Goal: Task Accomplishment & Management: Use online tool/utility

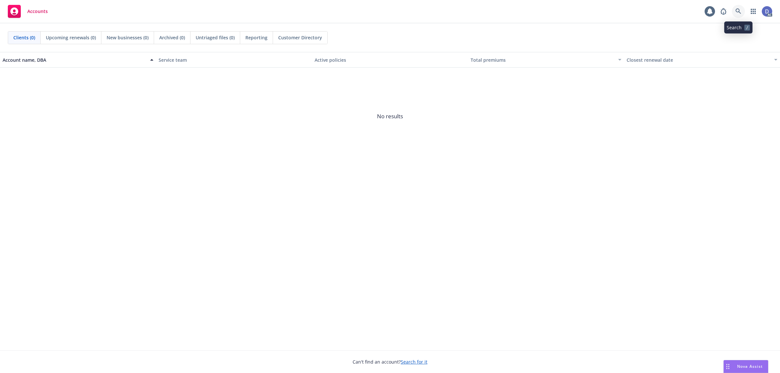
click at [738, 15] on link at bounding box center [738, 11] width 13 height 13
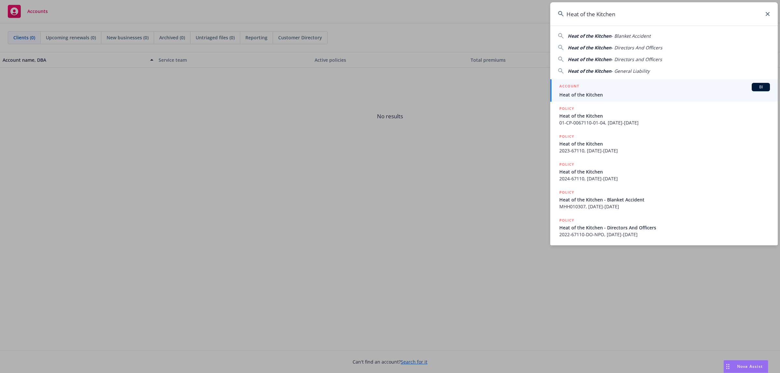
type input "Heat of the Kitchen"
click at [628, 87] on div "ACCOUNT BI" at bounding box center [664, 87] width 211 height 8
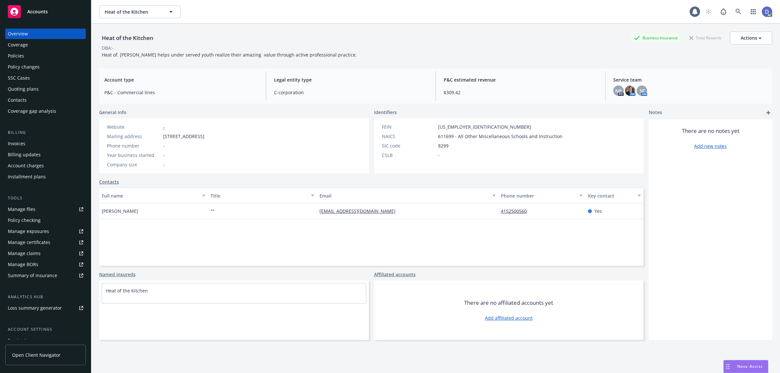
click at [37, 254] on div "Manage claims" at bounding box center [24, 253] width 33 height 10
click at [25, 213] on div "Manage files" at bounding box center [22, 209] width 28 height 10
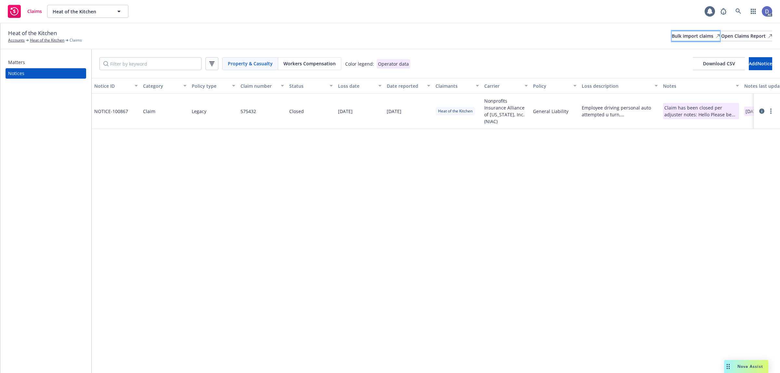
click at [672, 35] on div "Bulk import claims" at bounding box center [696, 36] width 48 height 10
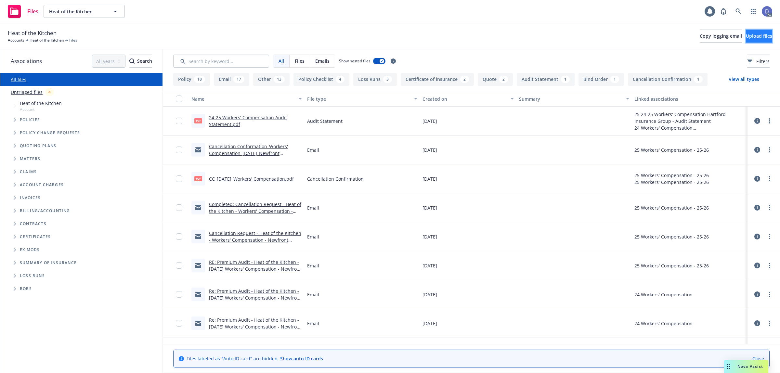
click at [751, 35] on span "Upload files" at bounding box center [759, 36] width 26 height 6
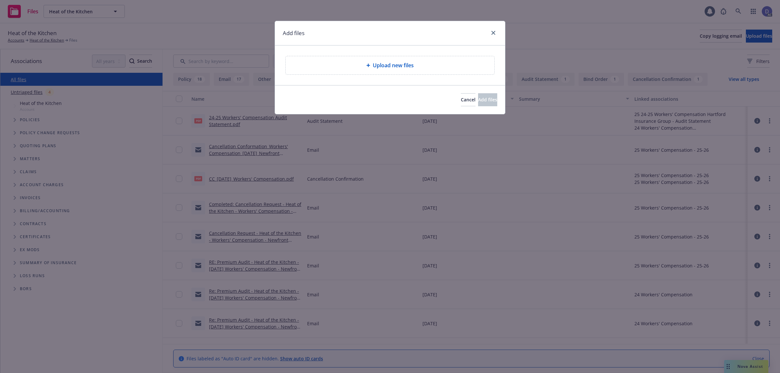
click at [419, 72] on div "Upload new files" at bounding box center [390, 65] width 209 height 18
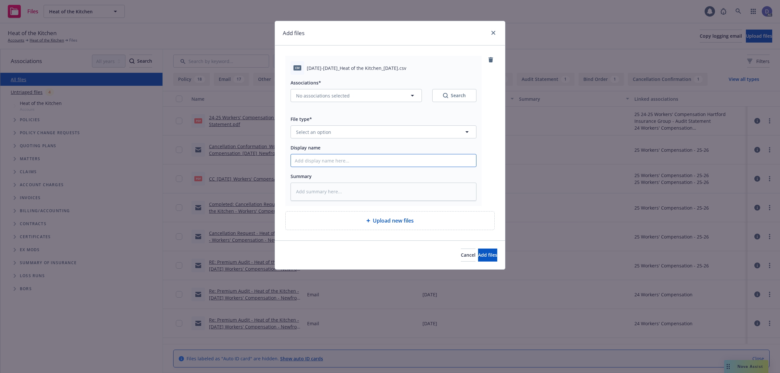
click at [376, 163] on input "Display name" at bounding box center [383, 160] width 185 height 12
paste input "2021-2022_Heat of the Kitchen_10-3-2024"
type input "2021-2022_Heat of the Kitchen_10-3-2024"
type textarea "x"
type input "2021-2022_Heat of the Kitchen_10-3-2024"
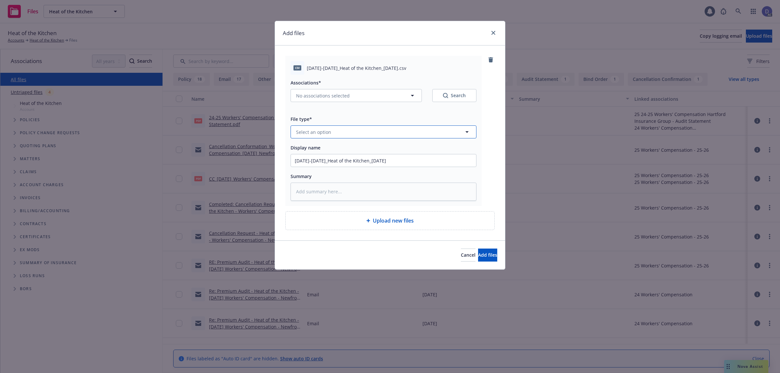
click at [382, 127] on button "Select an option" at bounding box center [383, 131] width 186 height 13
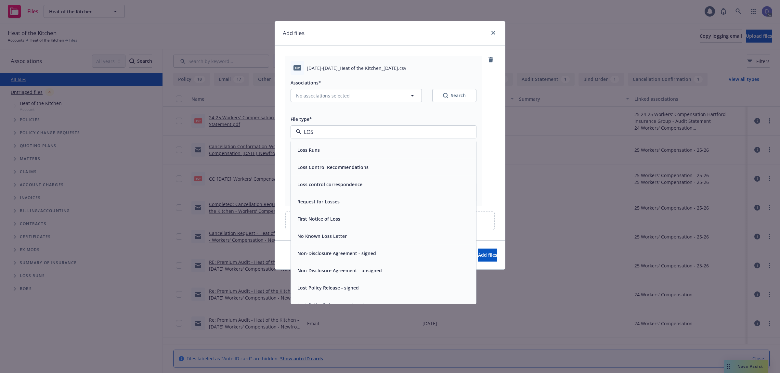
type input "LOSS"
click at [361, 146] on div "Loss Runs" at bounding box center [383, 149] width 177 height 9
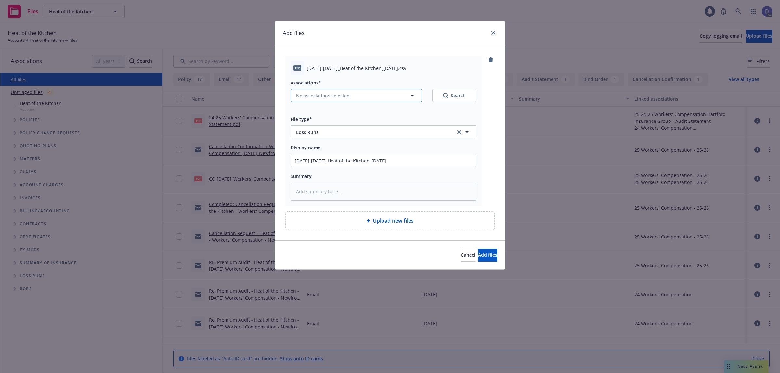
click at [340, 94] on span "No associations selected" at bounding box center [323, 95] width 54 height 7
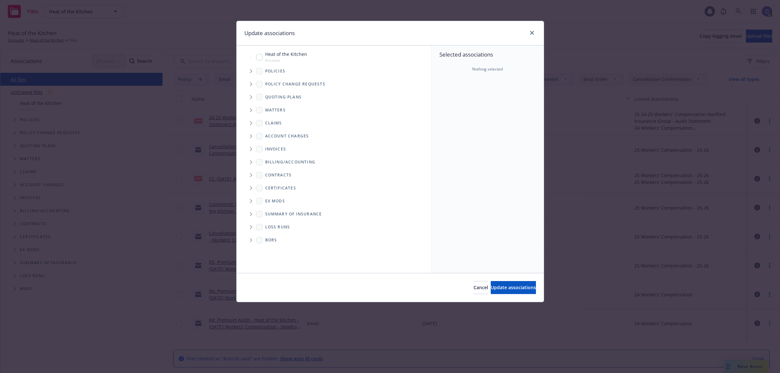
click at [251, 71] on icon "Tree Example" at bounding box center [251, 71] width 2 height 4
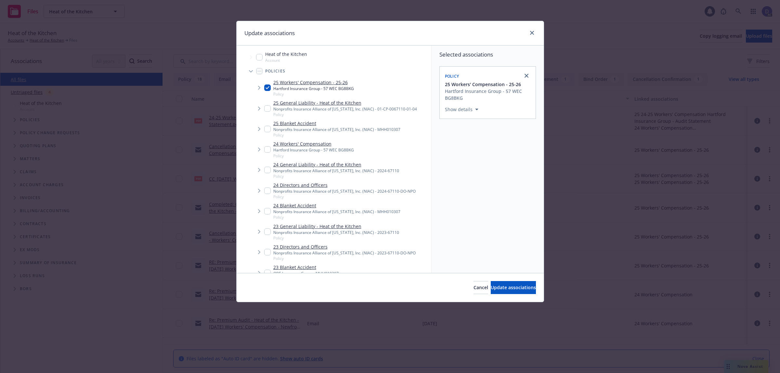
type textarea "x"
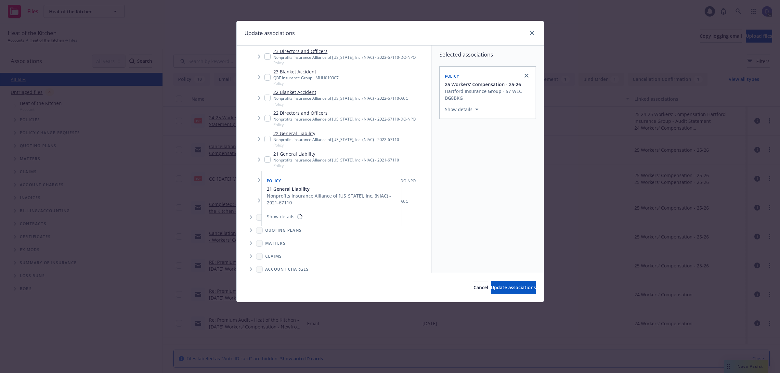
click at [267, 161] on input "Tree Example" at bounding box center [267, 159] width 6 height 6
checkbox input "true"
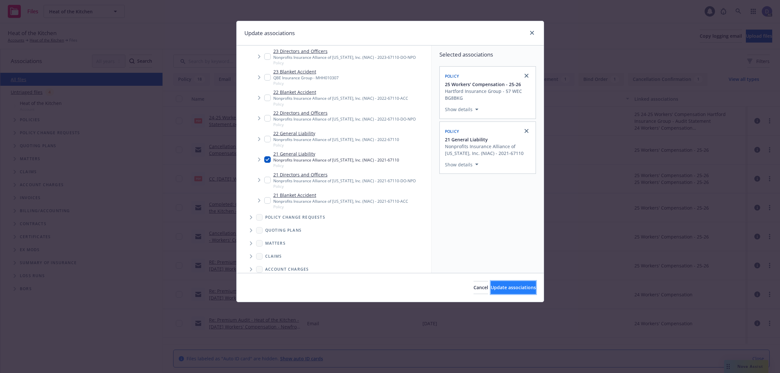
click at [516, 288] on span "Update associations" at bounding box center [513, 287] width 45 height 6
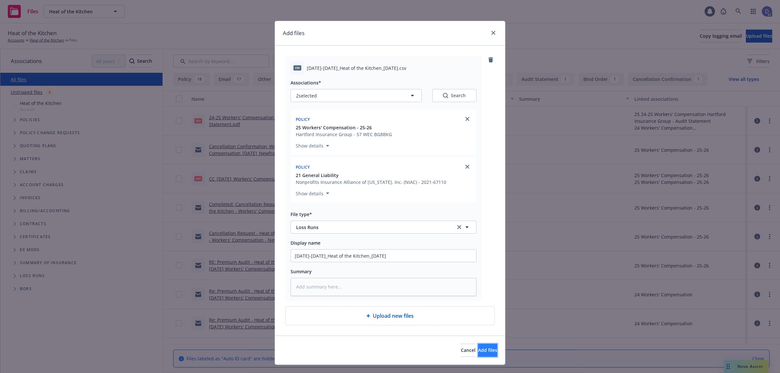
click at [478, 349] on span "Add files" at bounding box center [487, 350] width 19 height 6
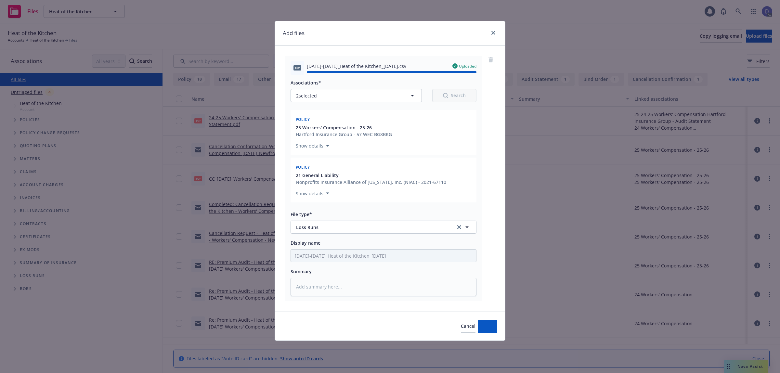
type textarea "x"
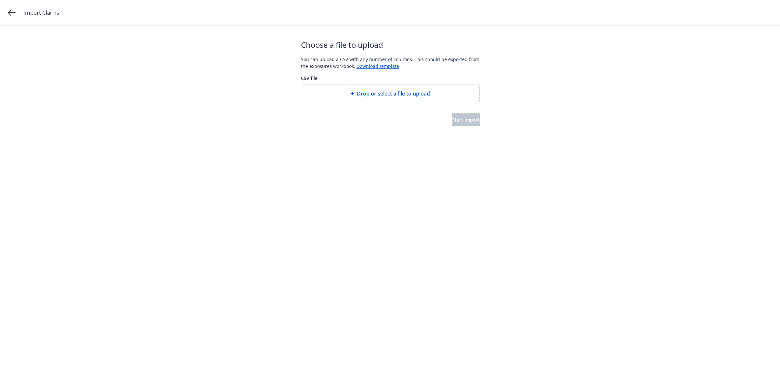
click at [378, 92] on span "Drop or select a file to upload" at bounding box center [393, 94] width 73 height 8
click at [452, 121] on button "Start import" at bounding box center [466, 119] width 28 height 13
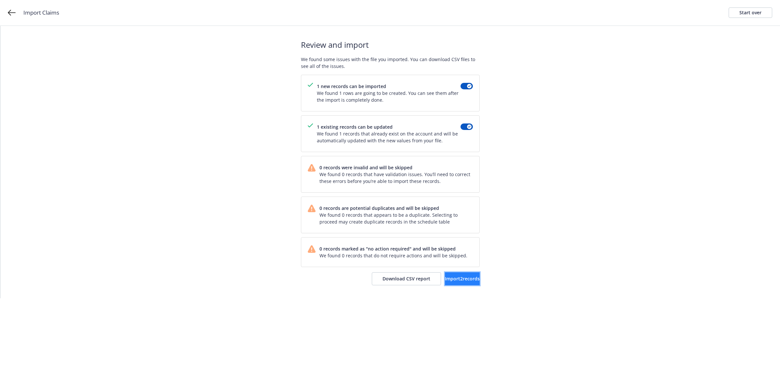
click at [447, 275] on button "Import 2 records" at bounding box center [462, 278] width 35 height 13
click at [450, 278] on span "View accounts" at bounding box center [453, 278] width 32 height 6
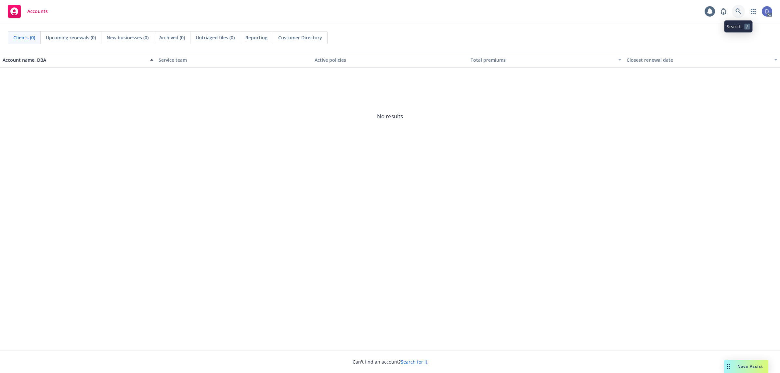
click at [736, 11] on icon at bounding box center [738, 11] width 6 height 6
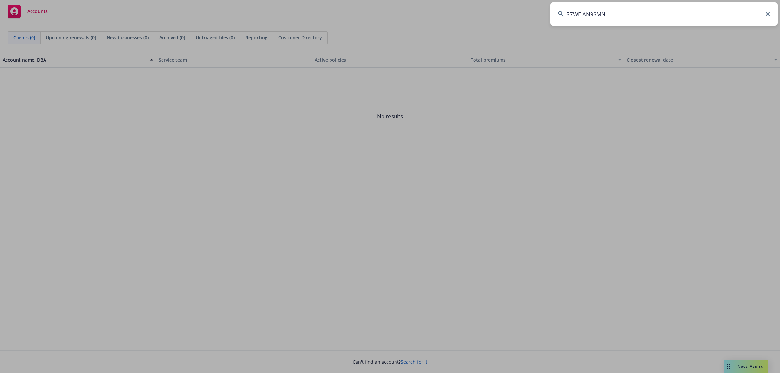
click at [736, 11] on input "57WE AN9SMN" at bounding box center [663, 13] width 227 height 23
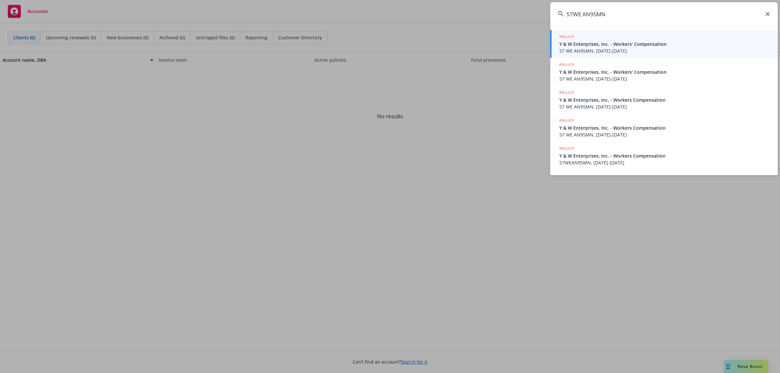
type input "57WE AN9SMN"
click at [585, 49] on span "57 WE AN9SMN, 01/01/2024-01/01/2025" at bounding box center [664, 50] width 211 height 7
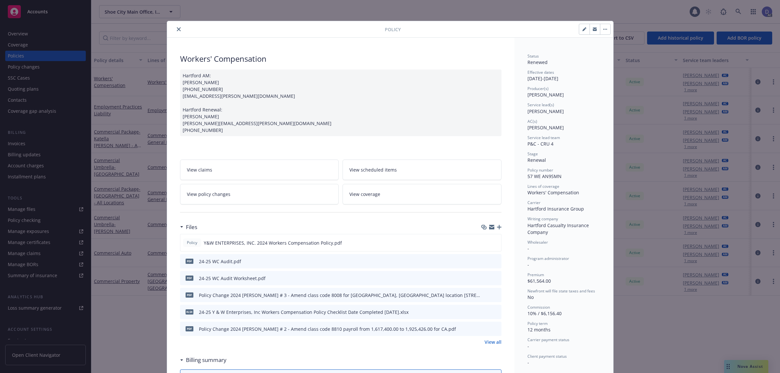
click at [176, 26] on button "close" at bounding box center [179, 29] width 8 height 8
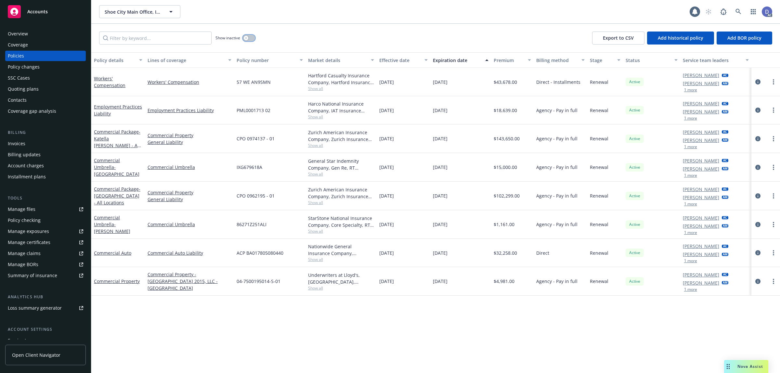
click at [247, 39] on icon "button" at bounding box center [246, 38] width 2 height 2
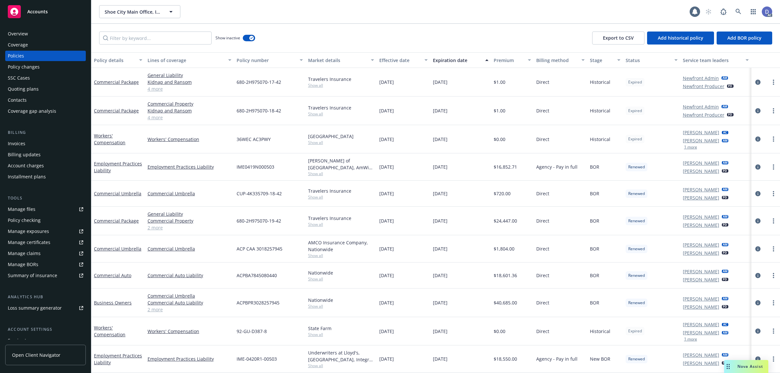
click at [312, 136] on div "Hartford" at bounding box center [341, 136] width 66 height 7
copy div "Hartford"
click at [190, 46] on div "Show inactive Export to CSV Add historical policy Add BOR policy" at bounding box center [435, 38] width 688 height 29
click at [190, 41] on input "Filter by keyword..." at bounding box center [155, 38] width 112 height 13
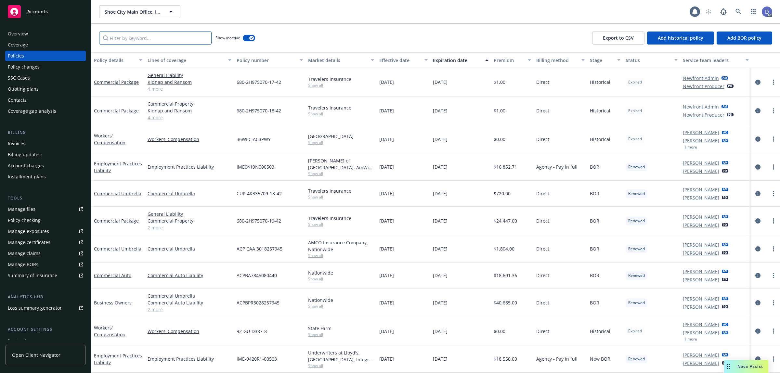
paste input "Hartford"
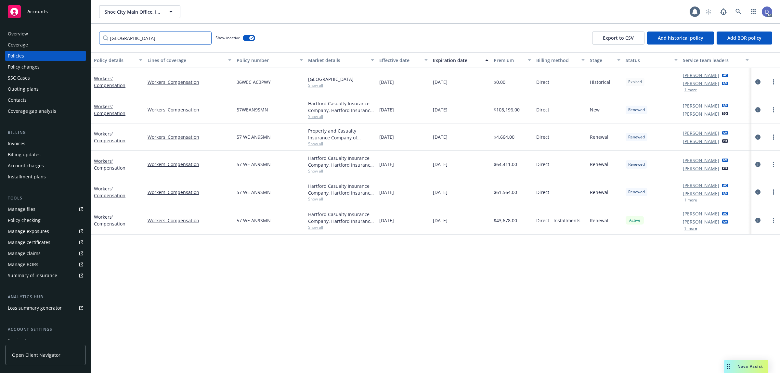
type input "Hartford"
click at [258, 168] on div "57 WE AN9SMN" at bounding box center [269, 164] width 71 height 27
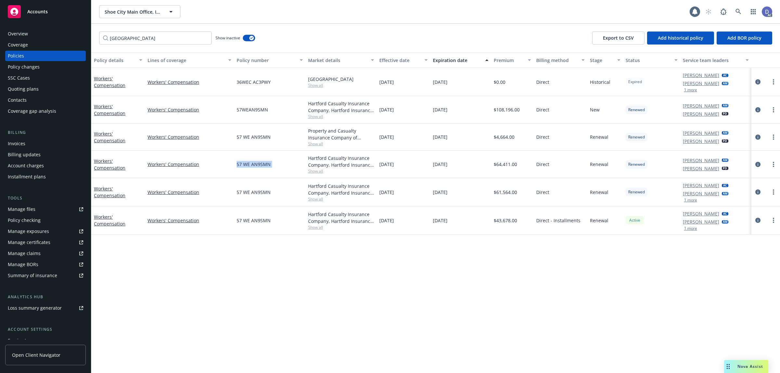
copy span "57 WE AN9SMN"
click at [251, 191] on span "57 WE AN9SMN" at bounding box center [254, 192] width 34 height 7
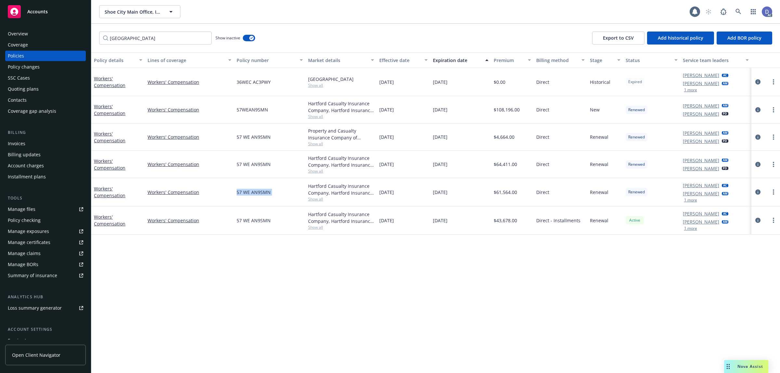
copy span "57 WE AN9SMN"
click at [257, 189] on span "57 WE AN9SMN" at bounding box center [254, 192] width 34 height 7
click at [738, 18] on div "Search /" at bounding box center [738, 24] width 28 height 12
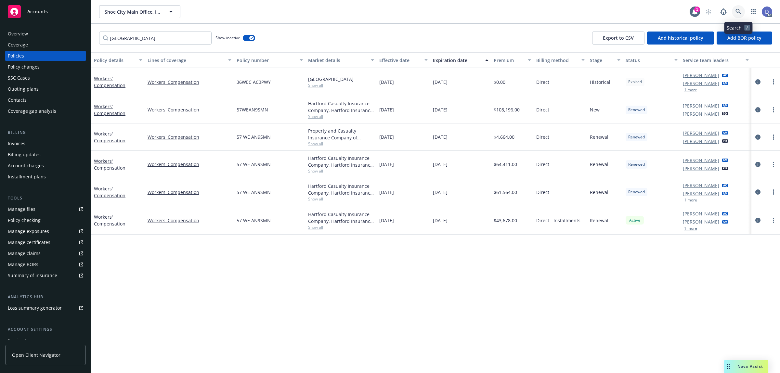
click at [738, 14] on icon at bounding box center [738, 12] width 6 height 6
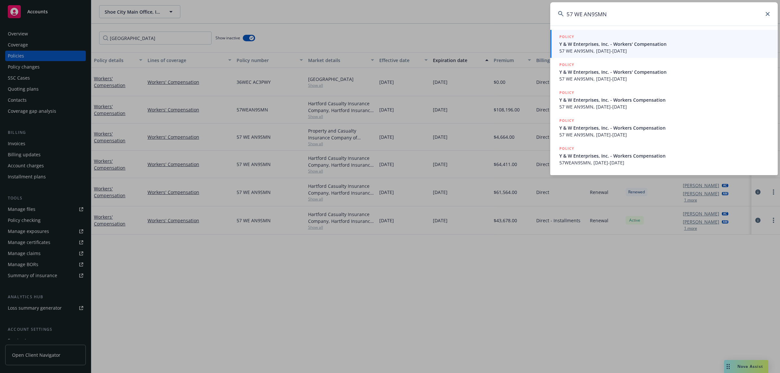
type input "57 WE AN9SMN"
click at [621, 50] on span "57 WE AN9SMN, 01/01/2024-01/01/2025" at bounding box center [664, 50] width 211 height 7
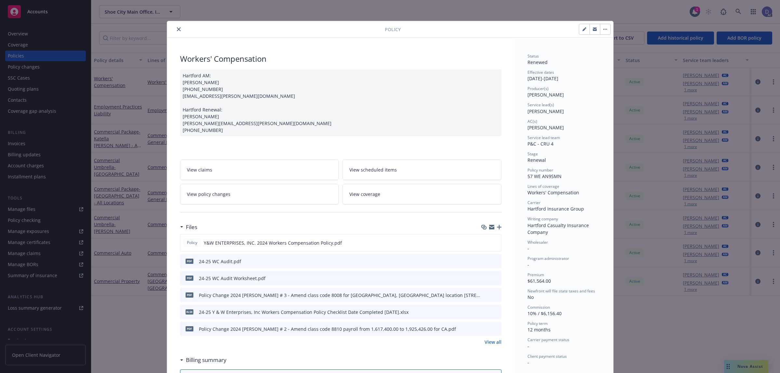
click at [177, 30] on icon "close" at bounding box center [179, 29] width 4 height 4
click at [19, 33] on div "Overview" at bounding box center [18, 34] width 20 height 10
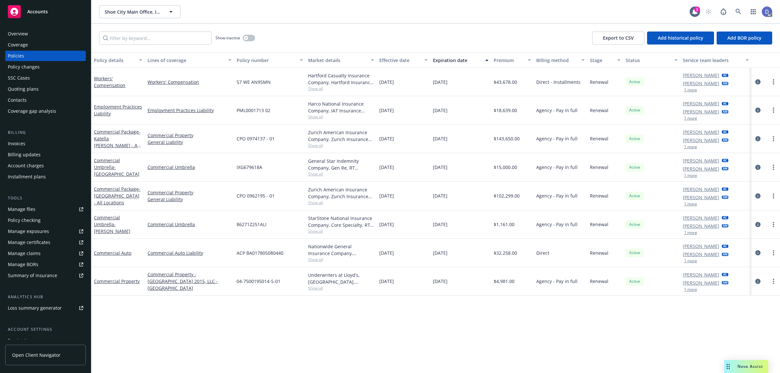
click at [19, 33] on div "Overview" at bounding box center [18, 34] width 20 height 10
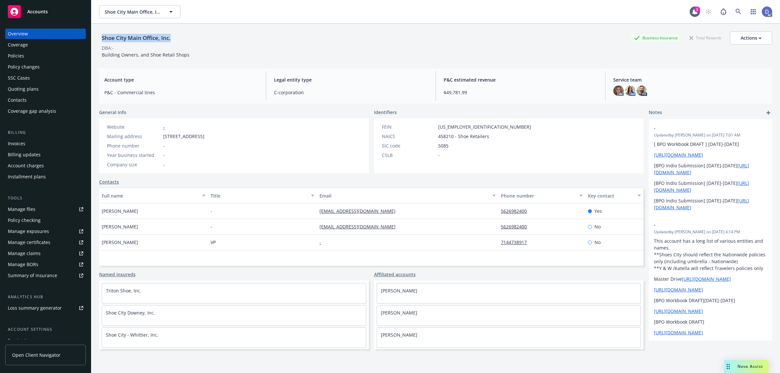
copy div "Shoe City Main Office, Inc."
drag, startPoint x: 173, startPoint y: 41, endPoint x: 103, endPoint y: 38, distance: 69.6
click at [103, 38] on div "Shoe City Main Office, Inc." at bounding box center [136, 38] width 74 height 8
click at [34, 255] on div "Manage claims" at bounding box center [24, 253] width 33 height 10
click at [26, 206] on div "Manage files" at bounding box center [22, 209] width 28 height 10
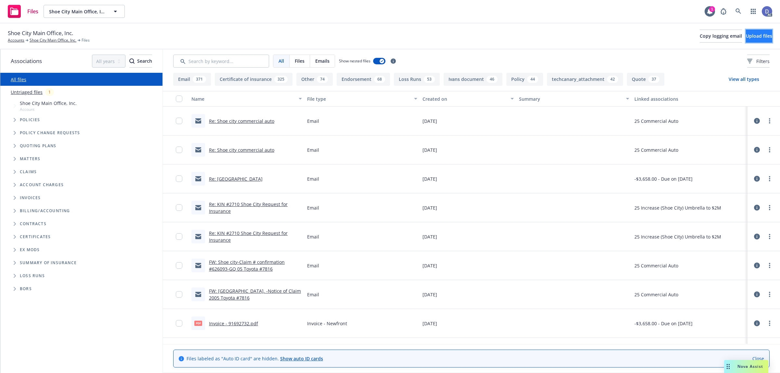
click at [746, 41] on button "Upload files" at bounding box center [759, 36] width 26 height 13
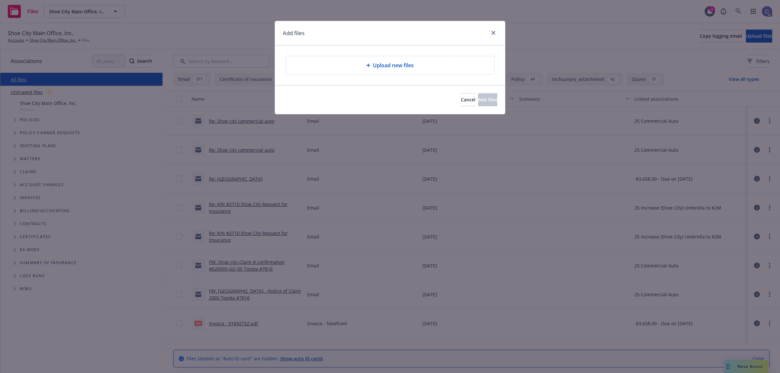
click at [394, 70] on div "Upload new files" at bounding box center [390, 65] width 209 height 18
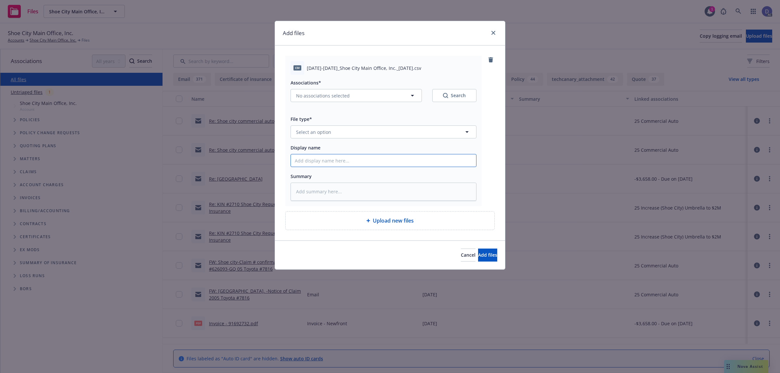
click at [397, 157] on input "Display name" at bounding box center [383, 160] width 185 height 12
paste input "2023-2025_Shoe City Main Office, Inc._10-3-2024"
type input "2023-2025_Shoe City Main Office, Inc._10-3-2024"
type textarea "x"
type input "2023-2025_Shoe City Main Office, Inc._10-3-2024"
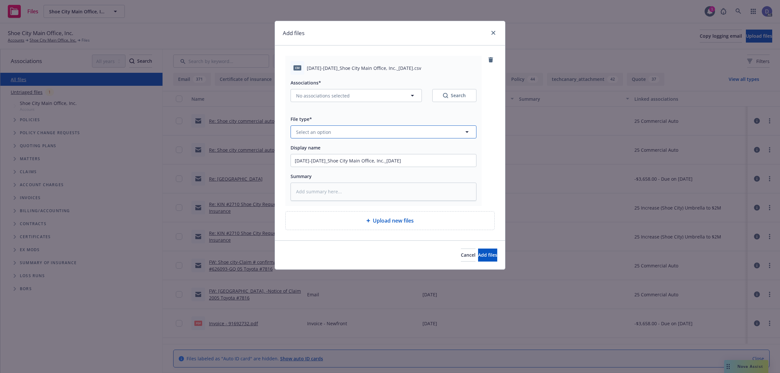
click at [405, 136] on button "Select an option" at bounding box center [383, 131] width 186 height 13
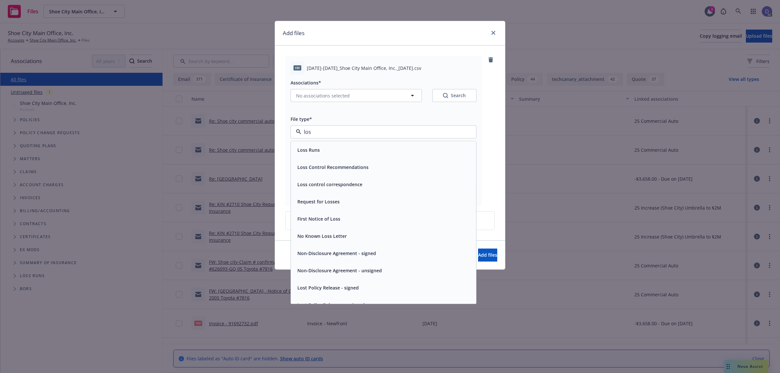
type input "loss"
click at [399, 146] on div "Loss Runs" at bounding box center [383, 149] width 177 height 9
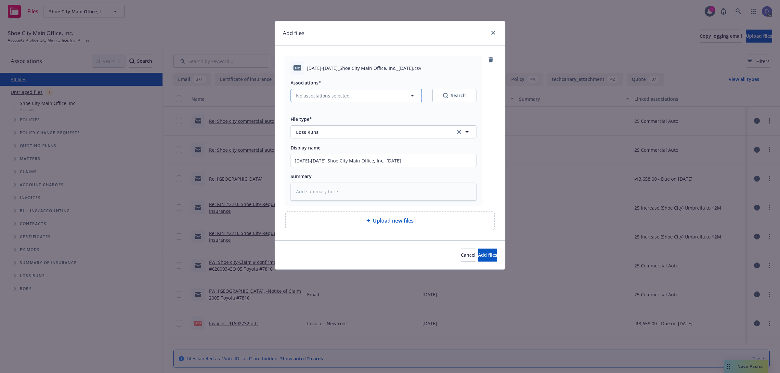
click at [338, 91] on button "No associations selected" at bounding box center [355, 95] width 131 height 13
type textarea "x"
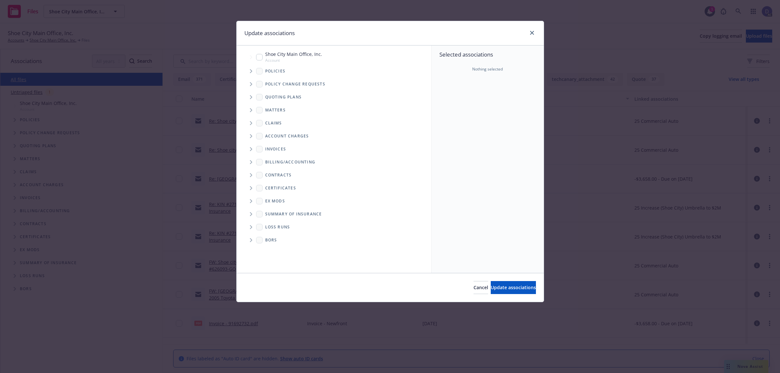
click at [254, 71] on span "Tree Example" at bounding box center [251, 71] width 10 height 10
click at [446, 83] on div "Selected associations Nothing selected" at bounding box center [487, 158] width 112 height 227
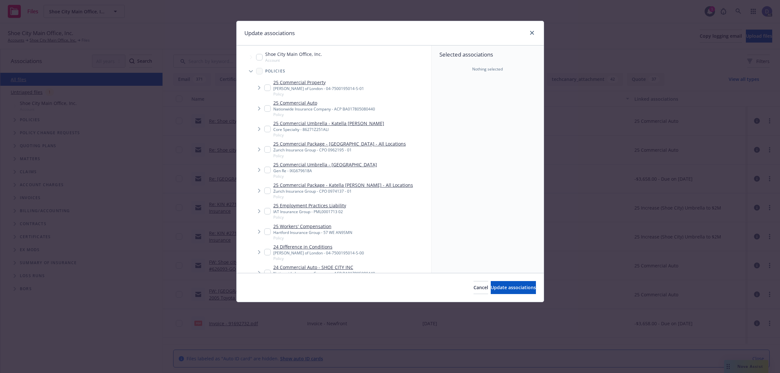
click at [269, 232] on input "Tree Example" at bounding box center [267, 231] width 6 height 6
checkbox input "true"
click at [491, 291] on button "Update associations" at bounding box center [513, 287] width 45 height 13
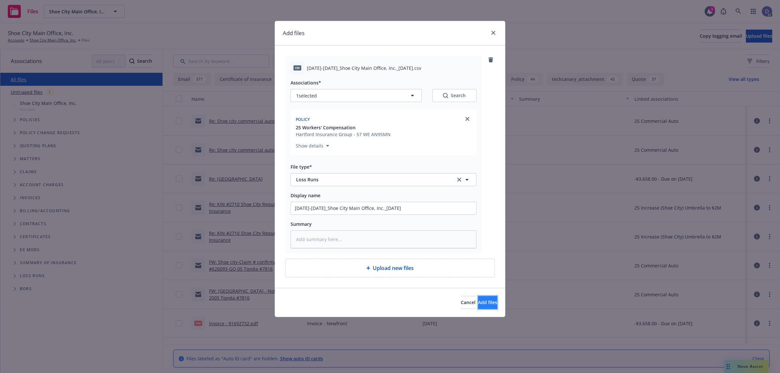
click at [478, 301] on button "Add files" at bounding box center [487, 302] width 19 height 13
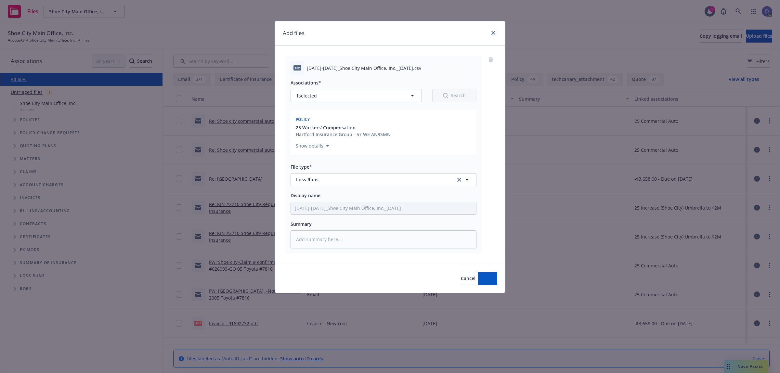
type textarea "x"
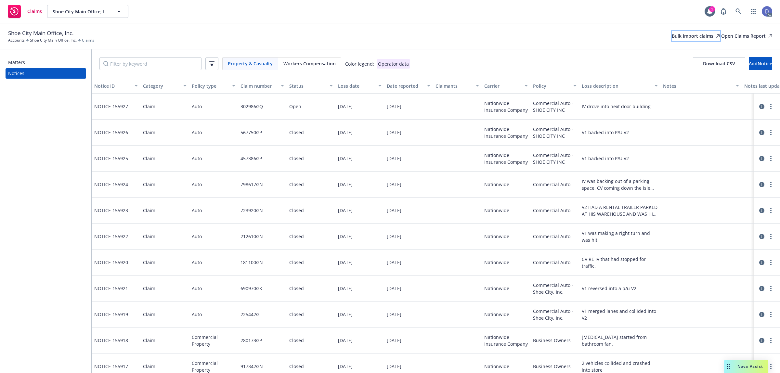
click at [673, 32] on div "Bulk import claims" at bounding box center [696, 36] width 48 height 10
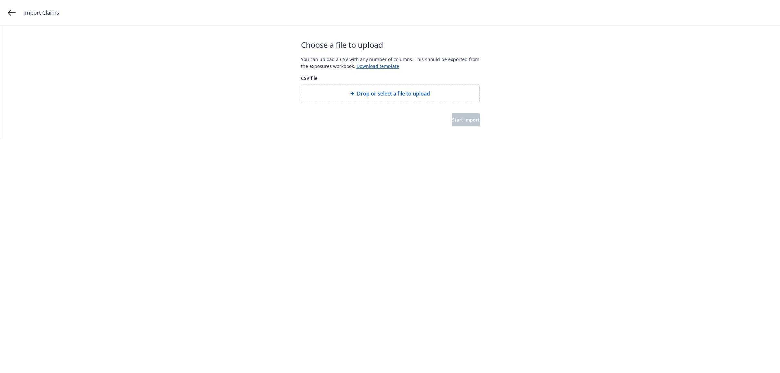
click at [382, 93] on span "Drop or select a file to upload" at bounding box center [393, 94] width 73 height 8
click at [452, 120] on span "Start import" at bounding box center [466, 120] width 28 height 6
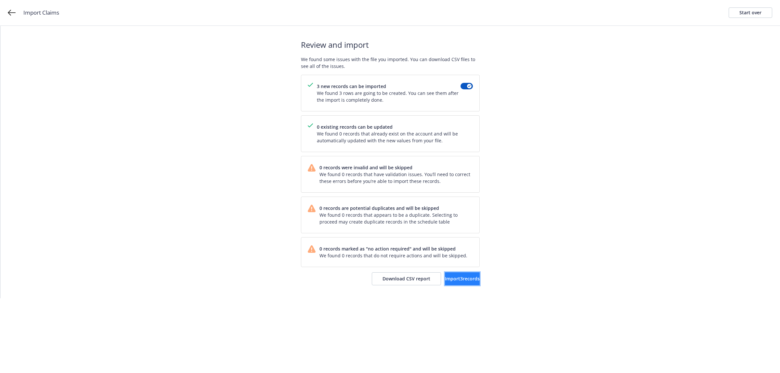
click at [448, 278] on span "Import 3 records" at bounding box center [462, 278] width 35 height 6
click at [446, 278] on span "View accounts" at bounding box center [453, 278] width 32 height 6
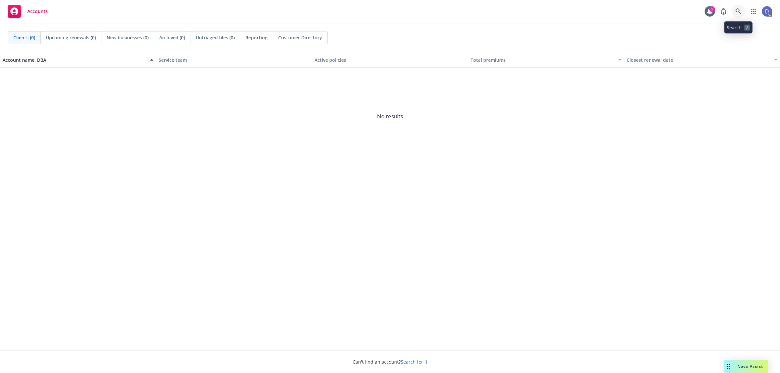
click at [738, 10] on icon at bounding box center [738, 11] width 6 height 6
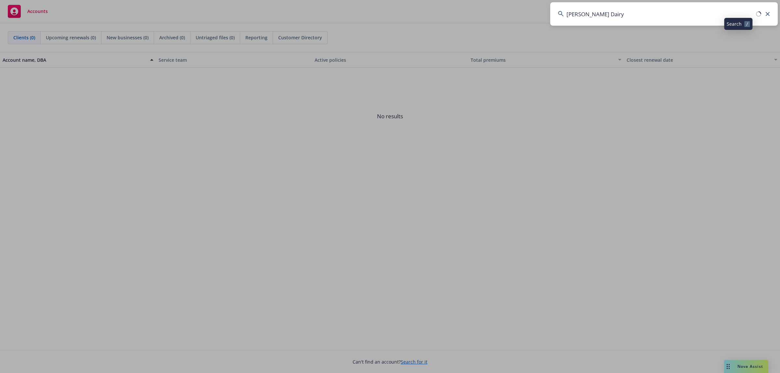
click at [720, 12] on input "[PERSON_NAME] Dairy" at bounding box center [663, 13] width 227 height 23
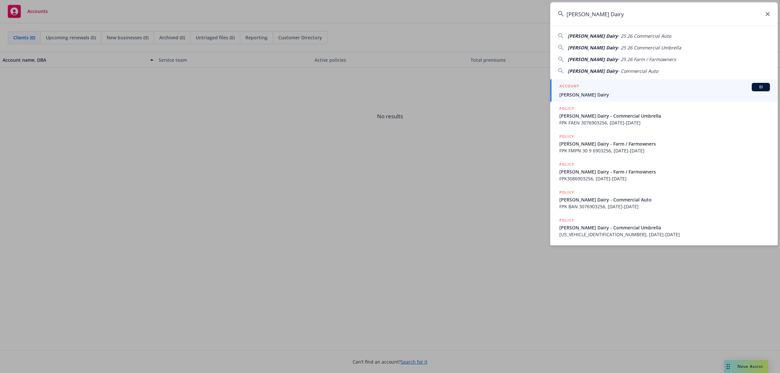
type input "[PERSON_NAME] Dairy"
click at [591, 81] on link "ACCOUNT BI Tony Cox Dairy" at bounding box center [663, 90] width 227 height 22
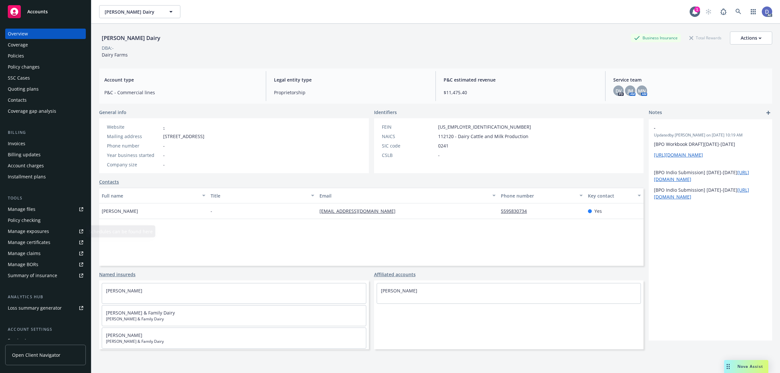
click at [27, 252] on div "Manage claims" at bounding box center [24, 253] width 33 height 10
click at [36, 211] on link "Manage files" at bounding box center [45, 209] width 81 height 10
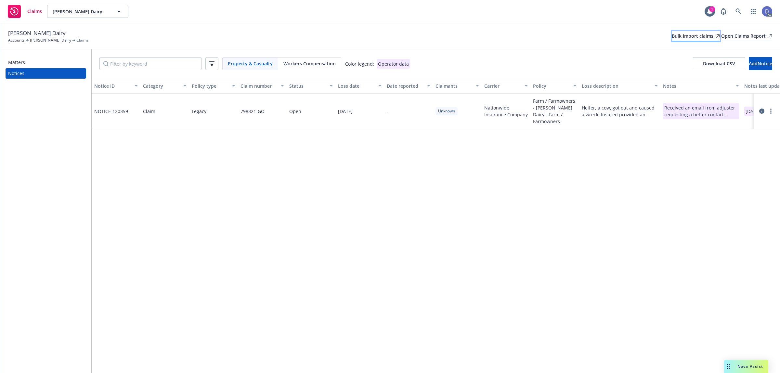
click at [681, 39] on div "Bulk import claims" at bounding box center [696, 36] width 48 height 10
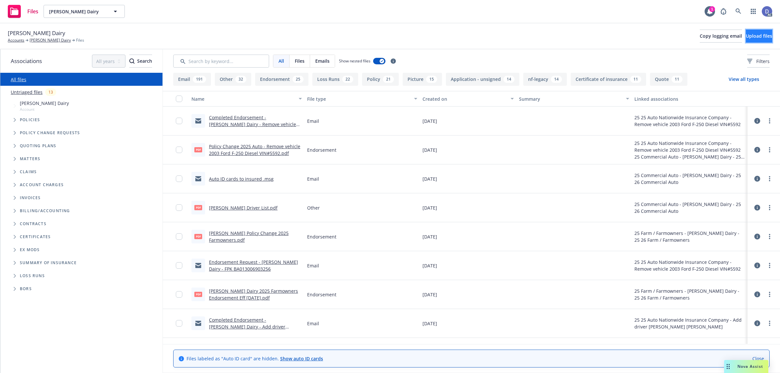
click at [756, 41] on button "Upload files" at bounding box center [759, 36] width 26 height 13
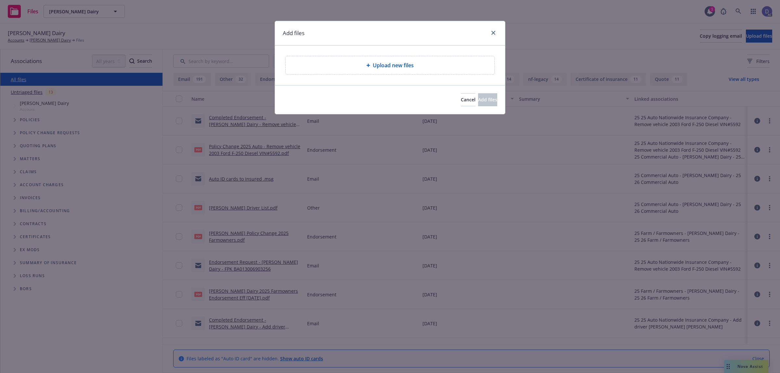
click at [377, 69] on span "Upload new files" at bounding box center [393, 65] width 41 height 8
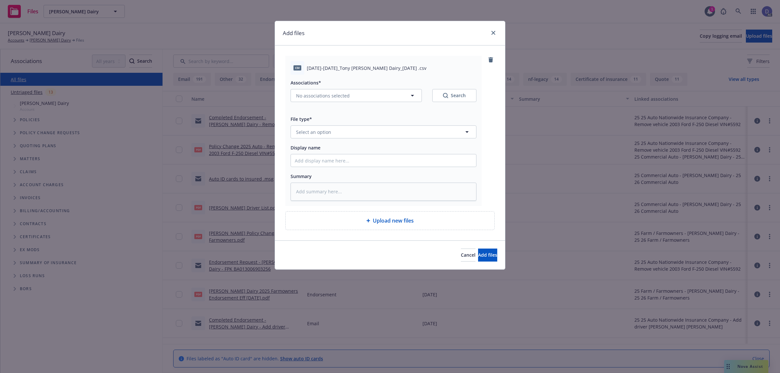
click at [313, 168] on div "Associations* No associations selected Search File type* Select an option Displ…" at bounding box center [383, 138] width 186 height 126
click at [313, 166] on input "Display name" at bounding box center [383, 160] width 185 height 12
paste input "2019-2025_Tony Cox Dairy_10-3-2024"
type input "2019-2025_Tony Cox Dairy_10-3-2024"
type textarea "x"
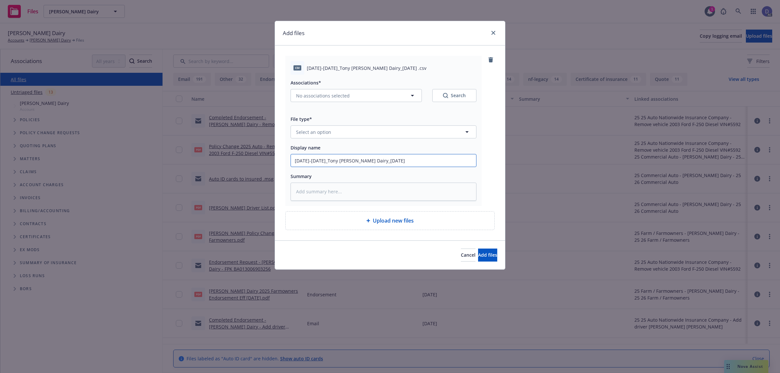
type input "2019-2025_Tony Cox Dairy_10-3-2024"
click at [333, 134] on button "Select an option" at bounding box center [383, 131] width 186 height 13
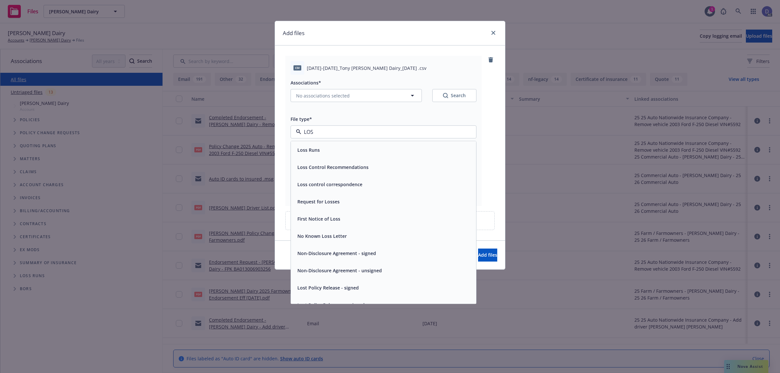
type input "LOSS"
click at [319, 147] on span "Loss Runs" at bounding box center [308, 150] width 22 height 7
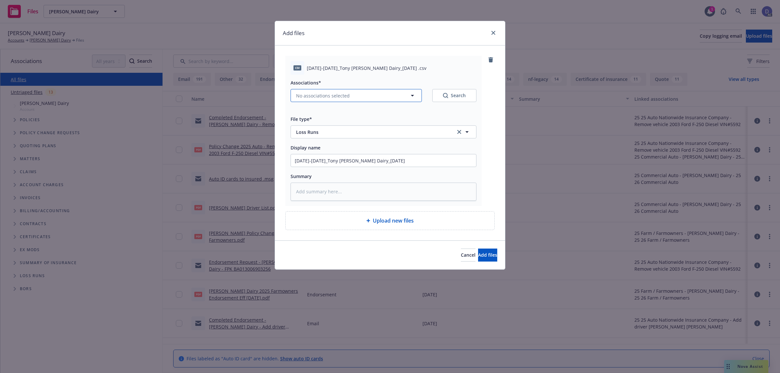
click at [344, 92] on span "No associations selected" at bounding box center [323, 95] width 54 height 7
type textarea "x"
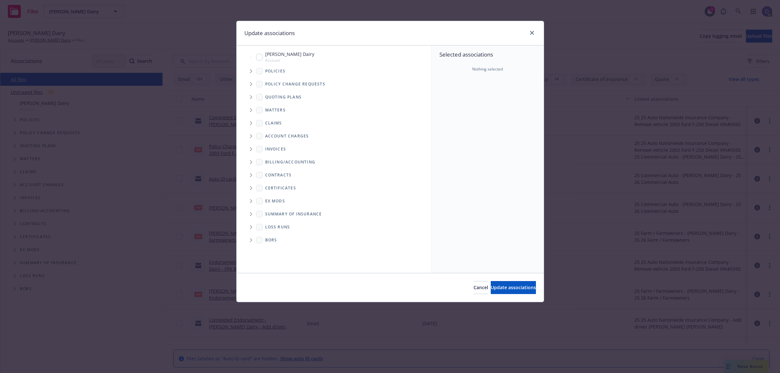
click at [252, 73] on span "Tree Example" at bounding box center [251, 71] width 10 height 10
click at [441, 87] on div "Selected associations Nothing selected" at bounding box center [487, 158] width 112 height 227
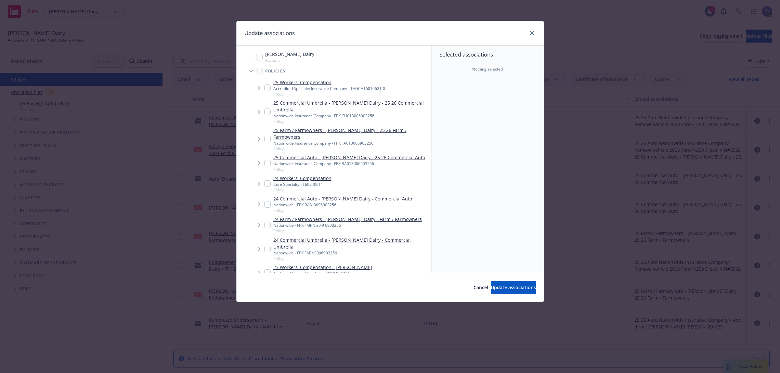
click at [318, 223] on div "Nationwide - FPK FMPN 30 9 6903256" at bounding box center [347, 226] width 148 height 6
checkbox input "true"
click at [491, 283] on button "Update associations" at bounding box center [513, 287] width 45 height 13
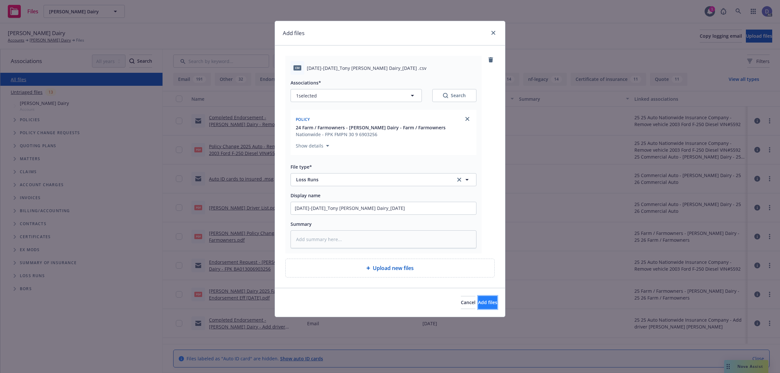
click at [478, 304] on span "Add files" at bounding box center [487, 302] width 19 height 6
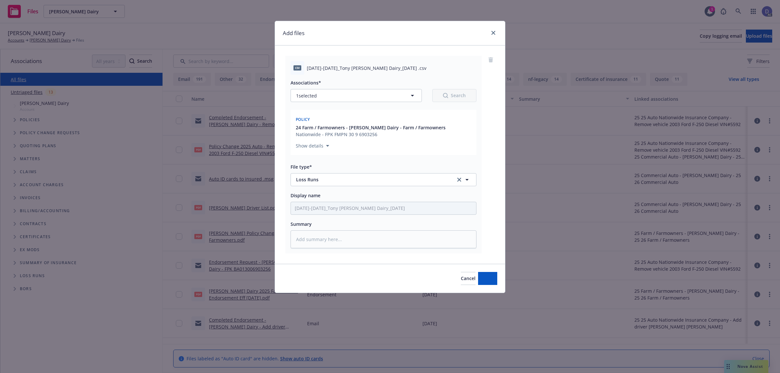
type textarea "x"
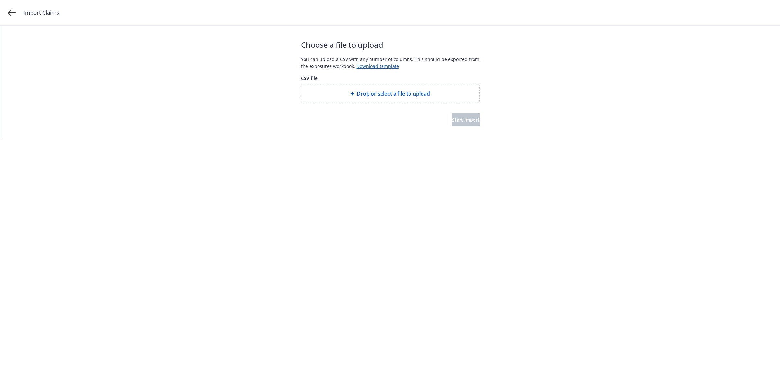
click at [365, 98] on div "Drop or select a file to upload" at bounding box center [390, 93] width 178 height 18
click at [464, 124] on button "Start import" at bounding box center [466, 119] width 28 height 13
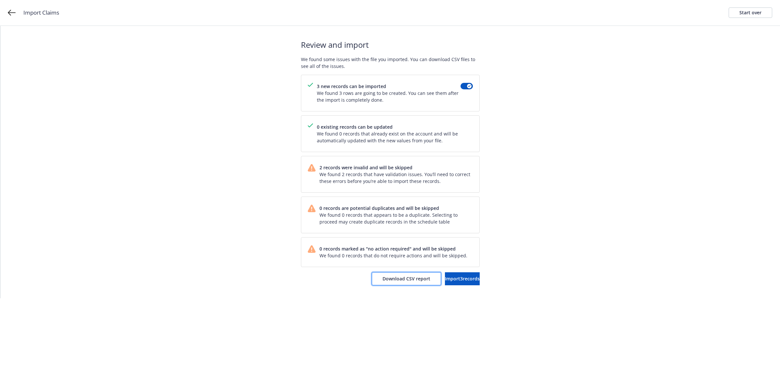
click at [389, 283] on button "Download CSV report" at bounding box center [406, 278] width 69 height 13
click at [746, 17] on div "Start over" at bounding box center [750, 13] width 22 height 10
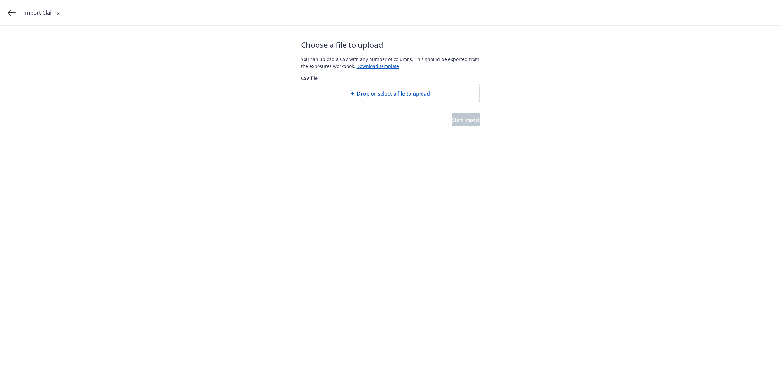
click at [408, 93] on span "Drop or select a file to upload" at bounding box center [393, 94] width 73 height 8
click at [455, 126] on button "Start import" at bounding box center [466, 119] width 28 height 13
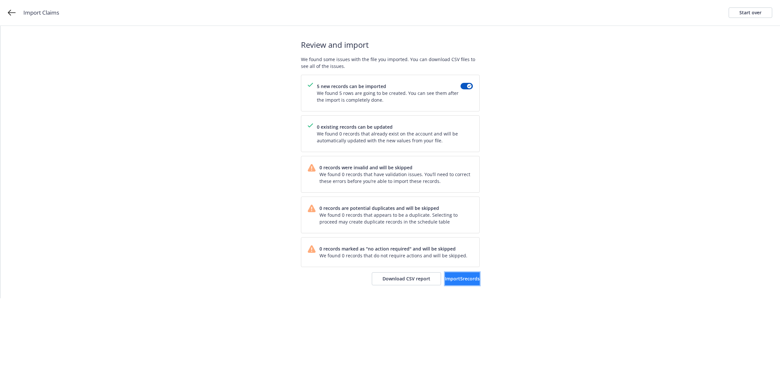
click at [445, 284] on button "Import 5 records" at bounding box center [462, 278] width 35 height 13
click at [450, 280] on span "View accounts" at bounding box center [453, 278] width 32 height 6
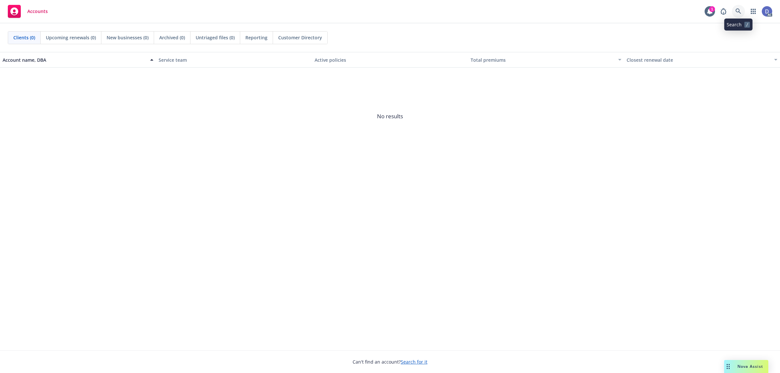
click at [741, 12] on link at bounding box center [738, 11] width 13 height 13
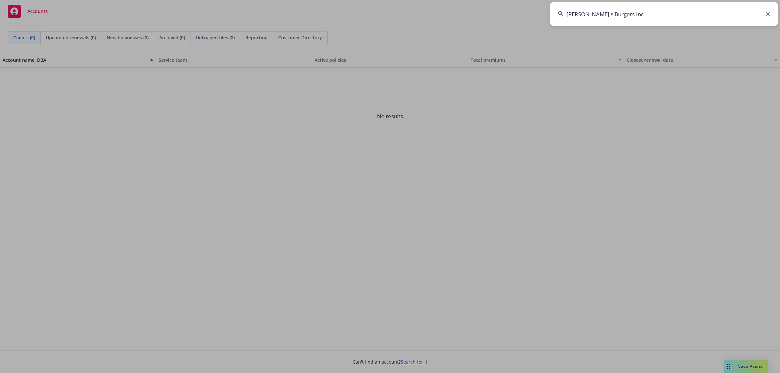
click at [724, 11] on input "[PERSON_NAME]'s Burgers Inc" at bounding box center [663, 13] width 227 height 23
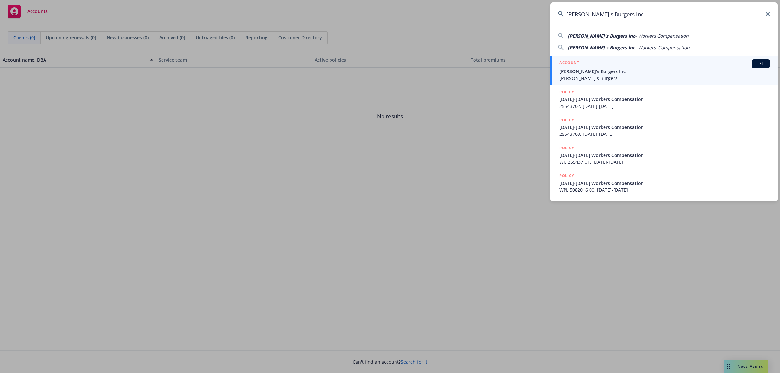
type input "[PERSON_NAME]'s Burgers Inc"
click at [626, 67] on div "ACCOUNT BI" at bounding box center [664, 63] width 211 height 8
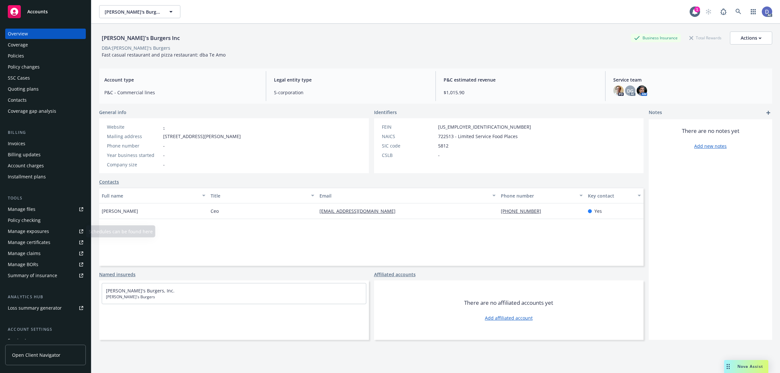
click at [33, 252] on div "Manage claims" at bounding box center [24, 253] width 33 height 10
click at [36, 207] on link "Manage files" at bounding box center [45, 209] width 81 height 10
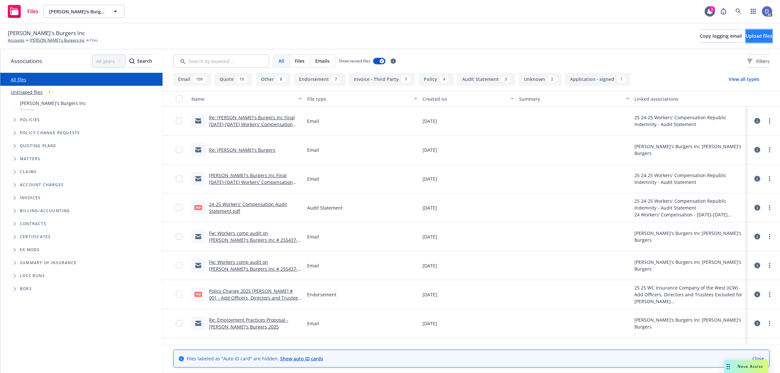
click at [746, 39] on span "Upload files" at bounding box center [759, 36] width 26 height 6
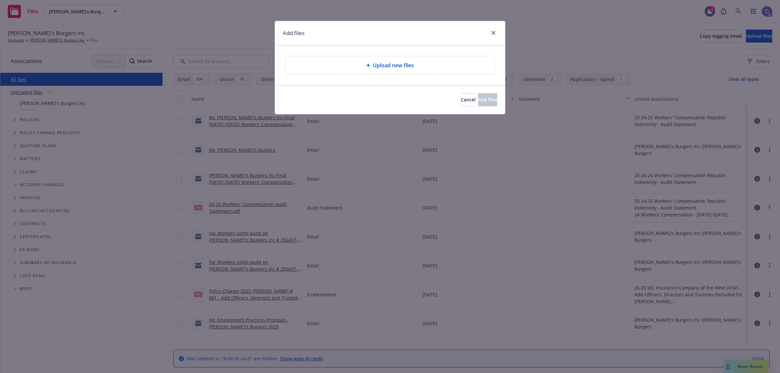
click at [452, 69] on div "Upload new files" at bounding box center [390, 65] width 198 height 8
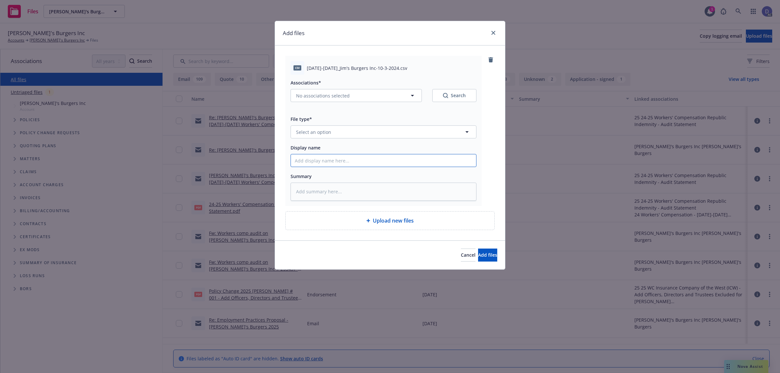
click at [380, 163] on input "Display name" at bounding box center [383, 160] width 185 height 12
paste input "2024-2025_Jim's Burgers Inc-10-3-2024"
type input "2024-2025_Jim's Burgers Inc-10-3-2024"
type textarea "x"
type input "2024-2025_Jim's Burgers Inc-10-3-2024"
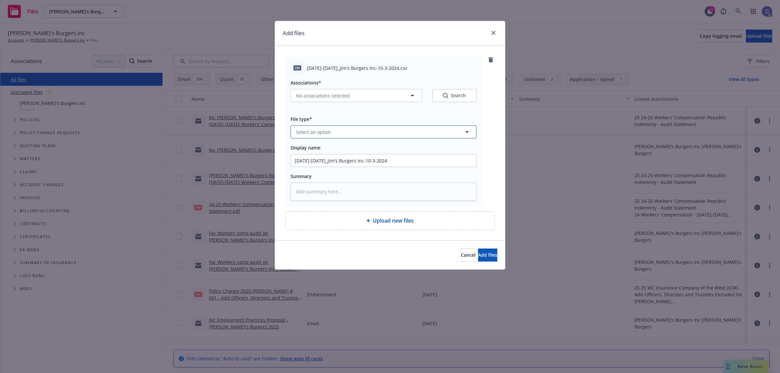
click at [398, 135] on button "Select an option" at bounding box center [383, 131] width 186 height 13
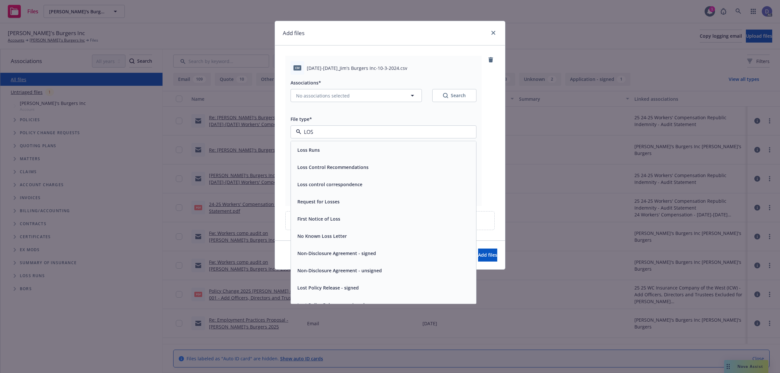
type input "LOSS"
click at [377, 149] on div "Loss Runs" at bounding box center [383, 149] width 177 height 9
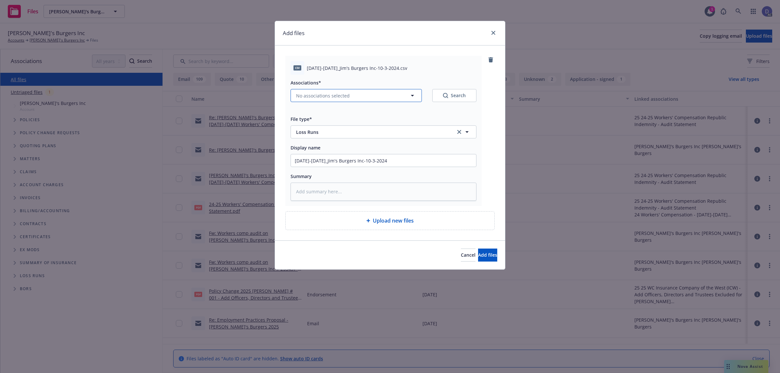
click at [330, 99] on span "No associations selected" at bounding box center [323, 95] width 54 height 7
type textarea "x"
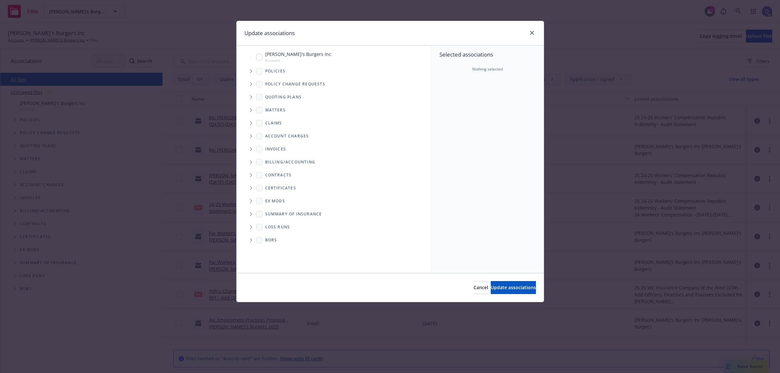
click at [252, 69] on span "Tree Example" at bounding box center [251, 71] width 10 height 10
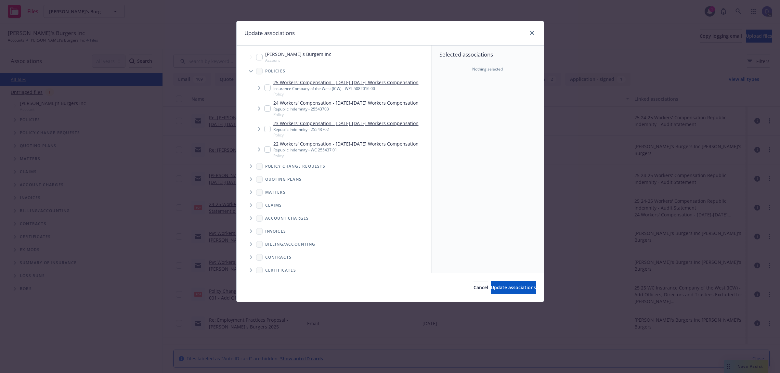
click at [431, 98] on div "Selected associations Nothing selected" at bounding box center [487, 158] width 112 height 227
click at [309, 109] on div "Republic Indemnity - 25543703" at bounding box center [345, 109] width 145 height 6
checkbox input "true"
click at [492, 284] on button "Update associations" at bounding box center [513, 287] width 45 height 13
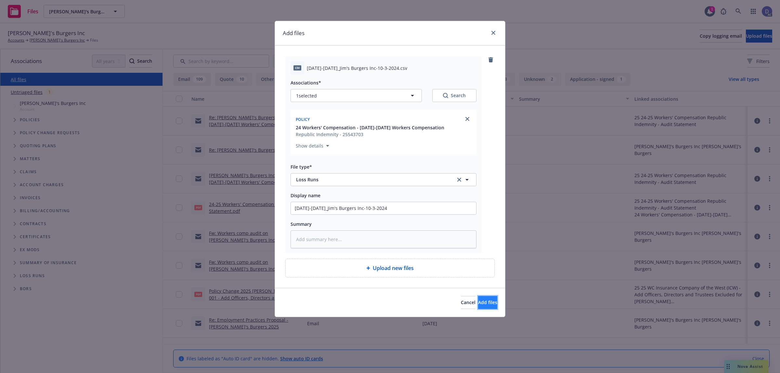
click at [483, 305] on span "Add files" at bounding box center [487, 302] width 19 height 6
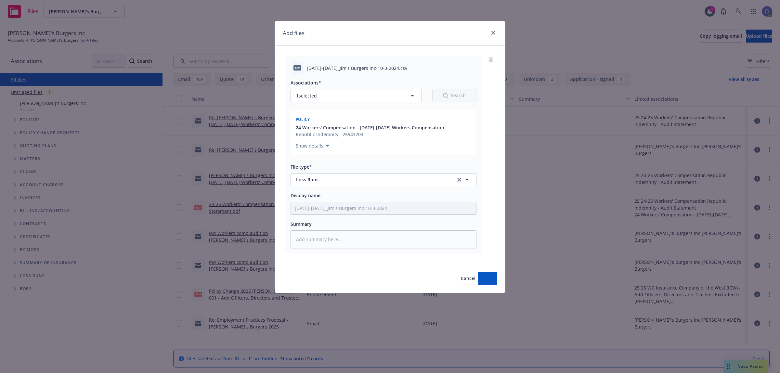
type textarea "x"
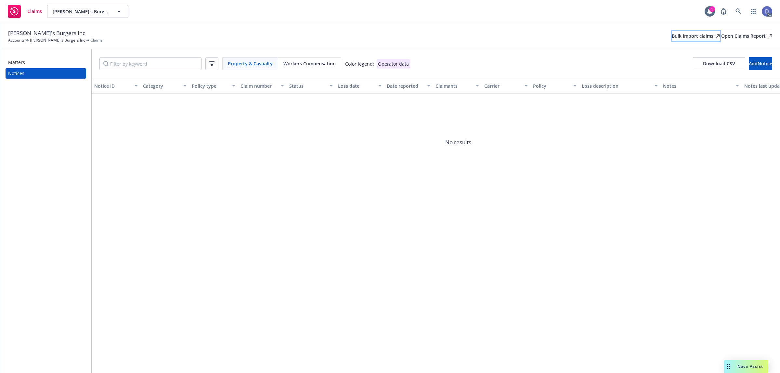
click at [678, 36] on div "Bulk import claims" at bounding box center [696, 36] width 48 height 10
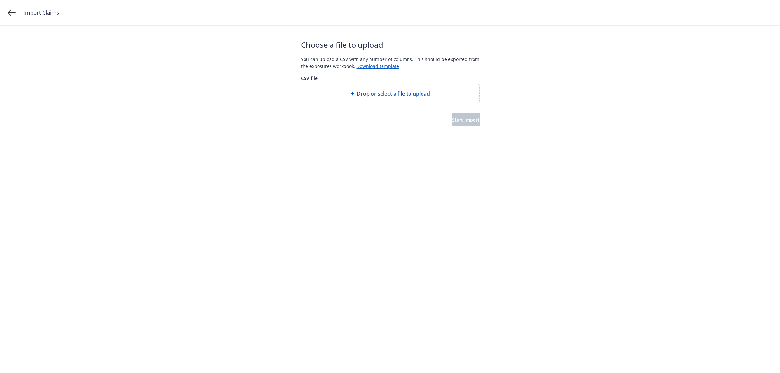
click at [407, 99] on div "Drop or select a file to upload" at bounding box center [390, 93] width 178 height 18
click at [452, 114] on button "Start import" at bounding box center [466, 119] width 28 height 13
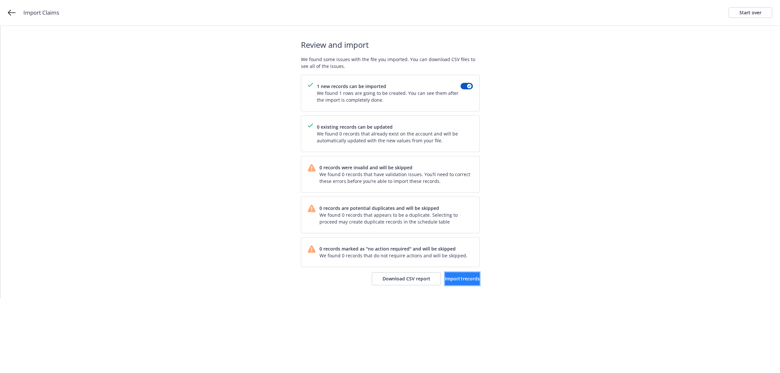
click at [445, 280] on span "Import 1 records" at bounding box center [462, 278] width 35 height 6
click at [442, 278] on span "View accounts" at bounding box center [453, 278] width 32 height 6
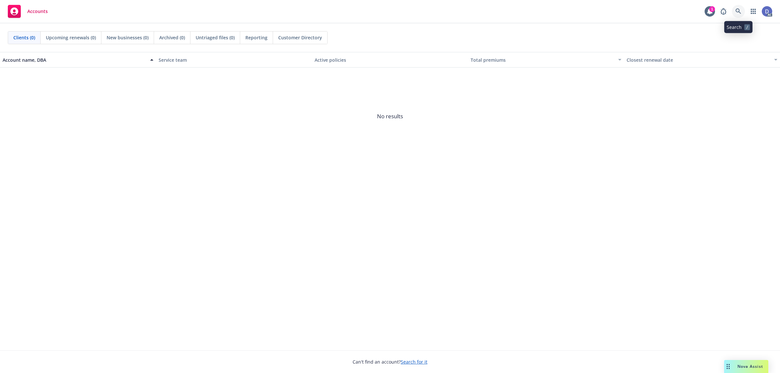
click at [735, 11] on icon at bounding box center [738, 11] width 6 height 6
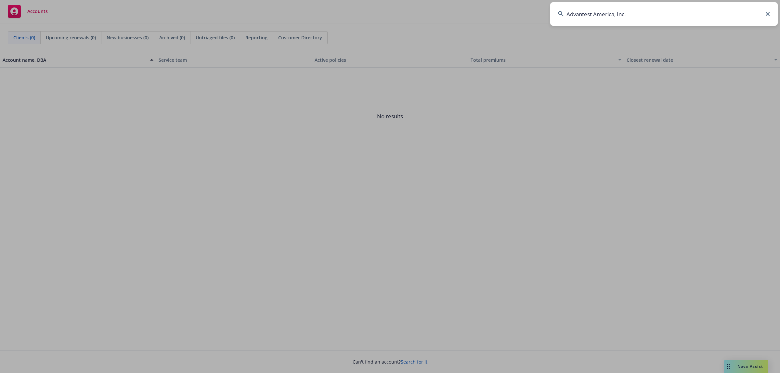
click at [735, 11] on input "Advantest America, Inc." at bounding box center [663, 13] width 227 height 23
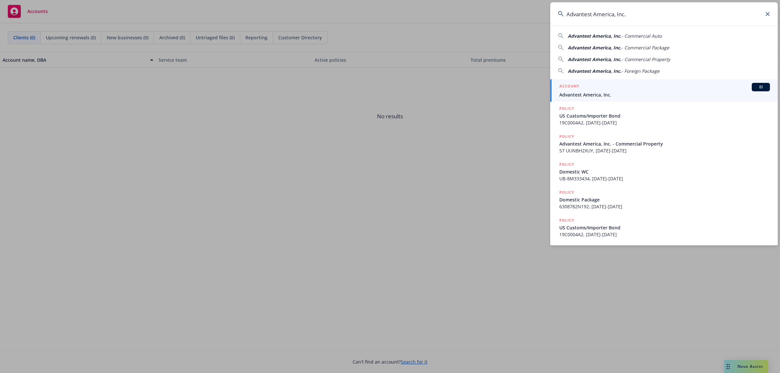
type input "Advantest America, Inc."
click at [626, 91] on span "Advantest America, Inc." at bounding box center [664, 94] width 211 height 7
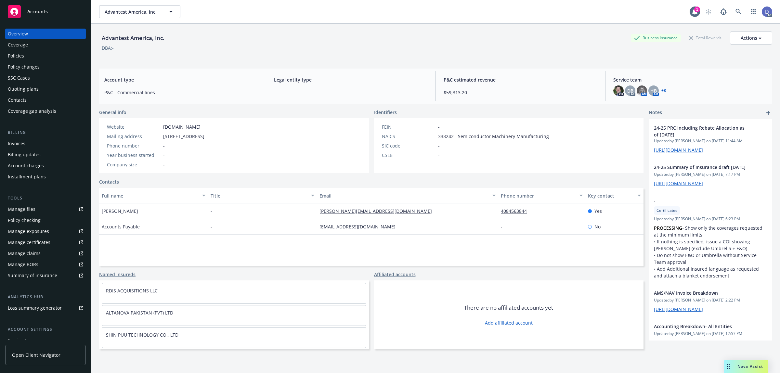
click at [41, 252] on link "Manage claims" at bounding box center [45, 253] width 81 height 10
click at [32, 207] on div "Manage files" at bounding box center [22, 209] width 28 height 10
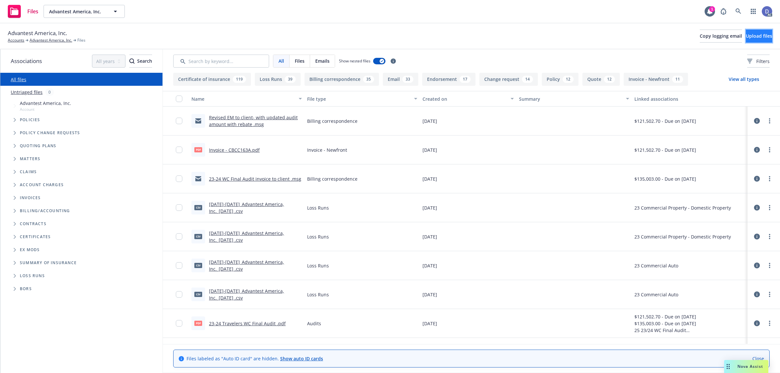
click at [754, 35] on span "Upload files" at bounding box center [759, 36] width 26 height 6
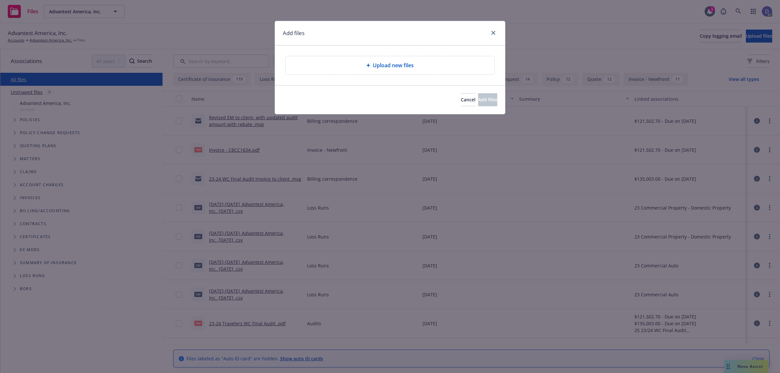
click at [436, 63] on div "Upload new files" at bounding box center [390, 65] width 198 height 8
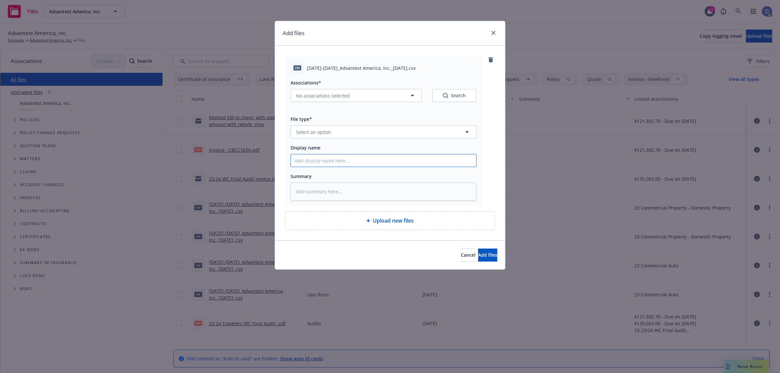
click at [452, 158] on input "Display name" at bounding box center [383, 160] width 185 height 12
paste input "2022-2022_Advantest America, Inc._10-2-2024"
type input "2022-2022_Advantest America, Inc._10-2-2024"
type textarea "x"
type input "2022-2022_Advantest America, Inc._10-2-2024"
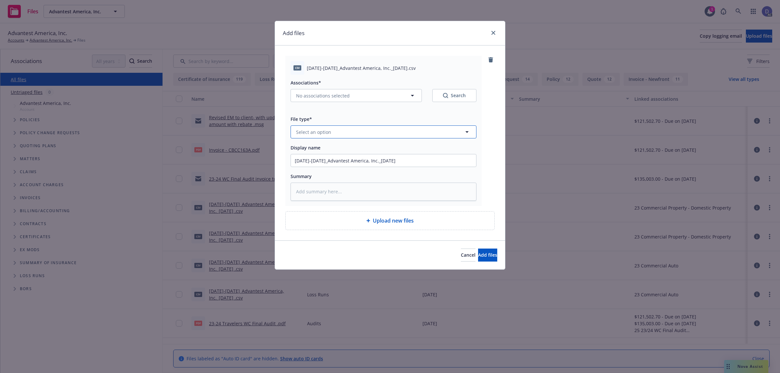
click at [431, 138] on button "Select an option" at bounding box center [383, 131] width 186 height 13
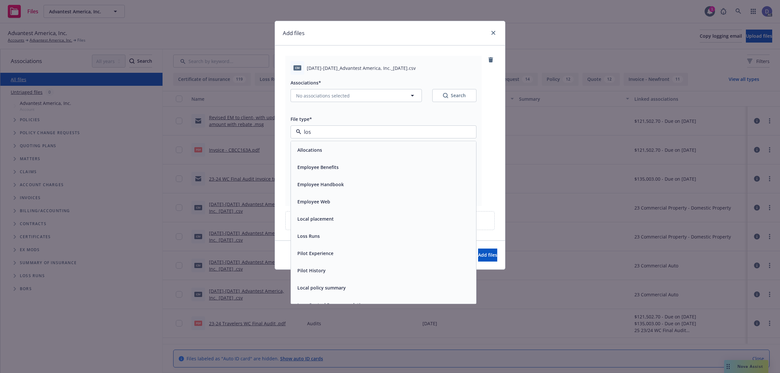
type input "loss"
click at [420, 145] on div "Loss Runs" at bounding box center [383, 149] width 185 height 17
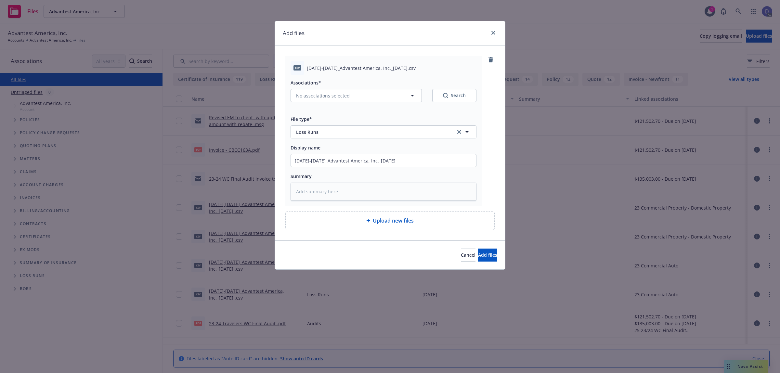
click at [375, 109] on div "Associations* No associations selected Search" at bounding box center [383, 94] width 186 height 31
click at [375, 106] on div "Associations* No associations selected Search" at bounding box center [383, 94] width 186 height 31
click at [376, 96] on button "No associations selected" at bounding box center [355, 95] width 131 height 13
type textarea "x"
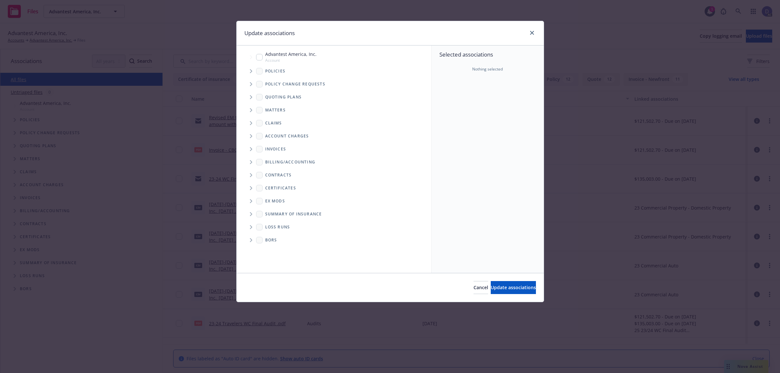
click at [252, 71] on span "Tree Example" at bounding box center [251, 71] width 10 height 10
click at [402, 98] on div "Quoting plans" at bounding box center [337, 97] width 188 height 13
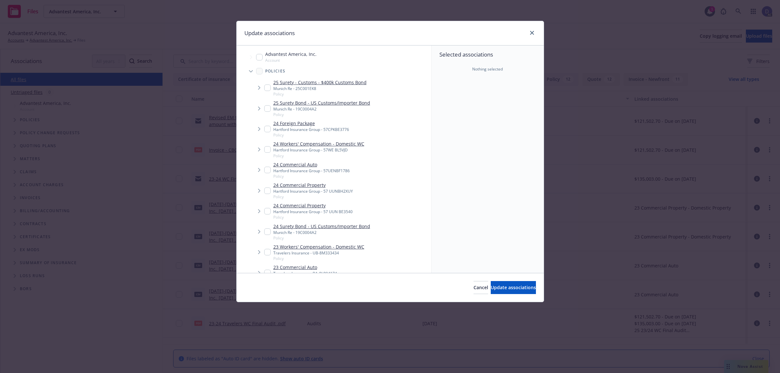
scroll to position [298, 0]
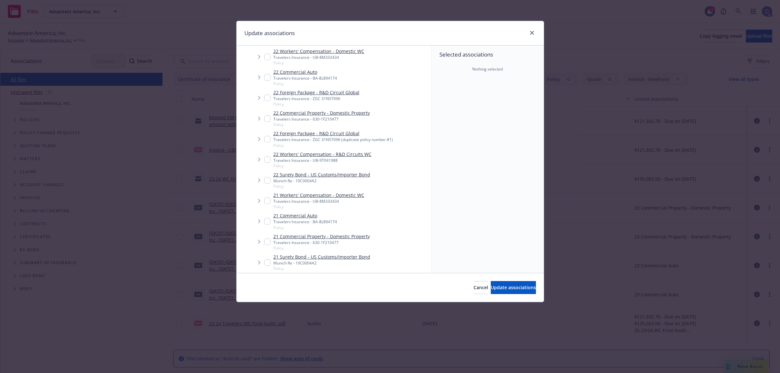
click at [323, 158] on div "Travelers Insurance - UB-9T041988" at bounding box center [322, 161] width 98 height 6
checkbox input "true"
click at [494, 282] on button "Update associations" at bounding box center [513, 287] width 45 height 13
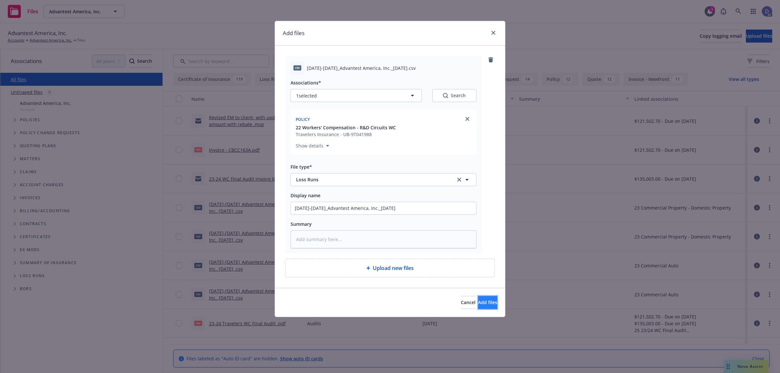
click at [483, 305] on span "Add files" at bounding box center [487, 302] width 19 height 6
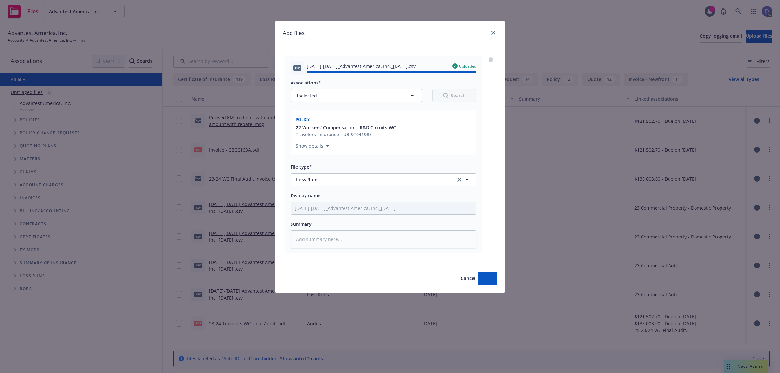
type textarea "x"
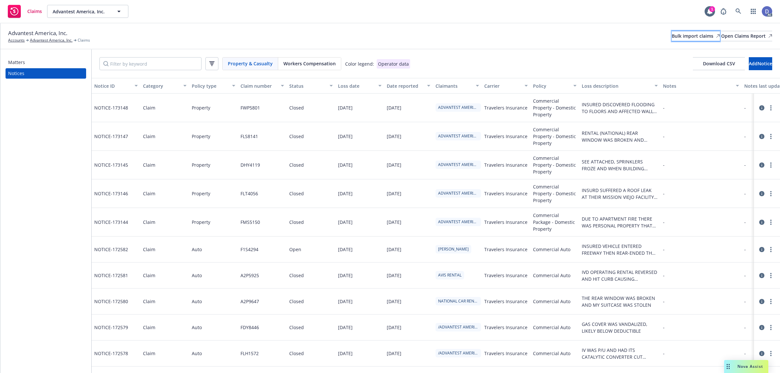
click at [672, 36] on div "Bulk import claims" at bounding box center [696, 36] width 48 height 10
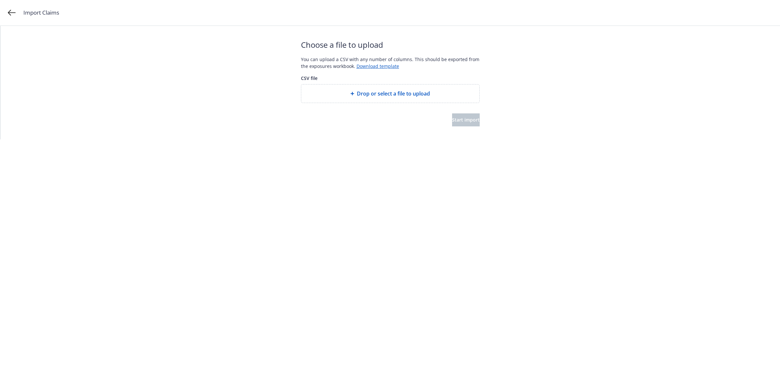
click at [390, 94] on span "Drop or select a file to upload" at bounding box center [393, 94] width 73 height 8
click at [452, 124] on button "Start import" at bounding box center [466, 119] width 28 height 13
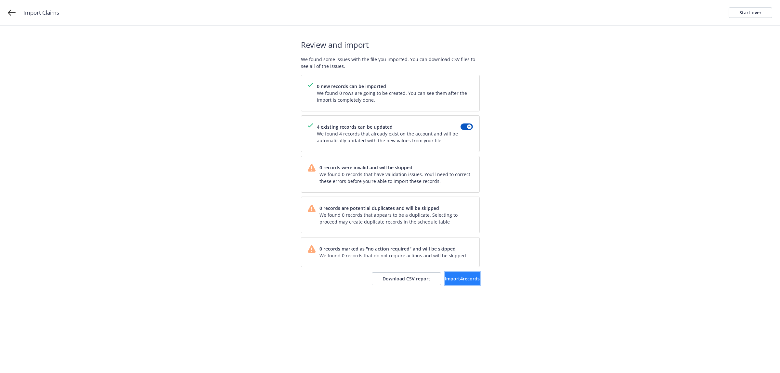
click at [469, 281] on button "Import 4 records" at bounding box center [462, 278] width 35 height 13
click at [449, 283] on link "View accounts" at bounding box center [452, 278] width 53 height 13
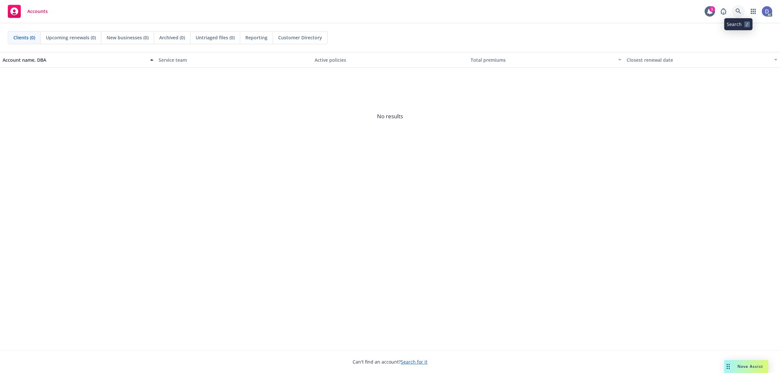
click at [736, 17] on link at bounding box center [738, 11] width 13 height 13
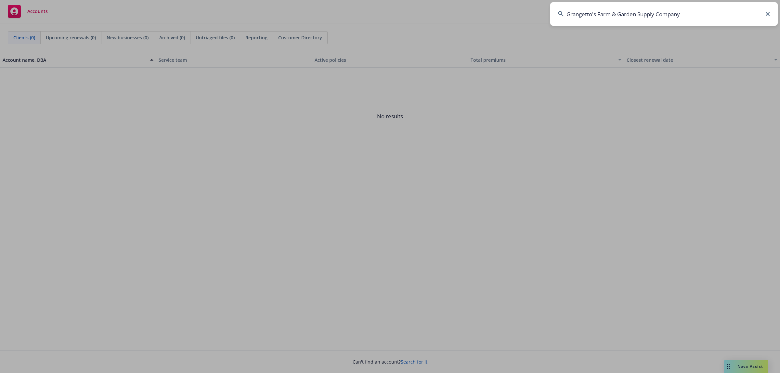
click at [725, 15] on input "Grangetto's Farm & Garden Supply Company" at bounding box center [663, 13] width 227 height 23
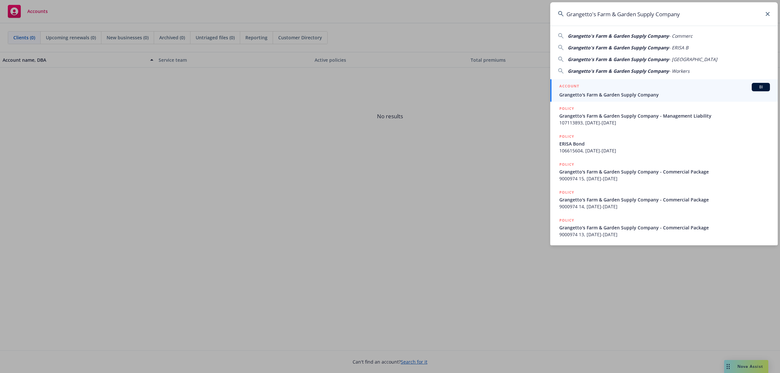
type input "Grangetto's Farm & Garden Supply Company"
click at [666, 84] on div "ACCOUNT BI" at bounding box center [664, 87] width 211 height 8
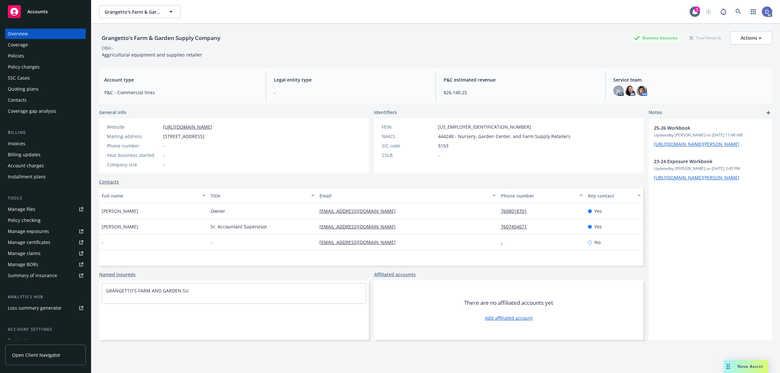
click at [36, 254] on div "Manage claims" at bounding box center [24, 253] width 33 height 10
click at [41, 205] on link "Manage files" at bounding box center [45, 209] width 81 height 10
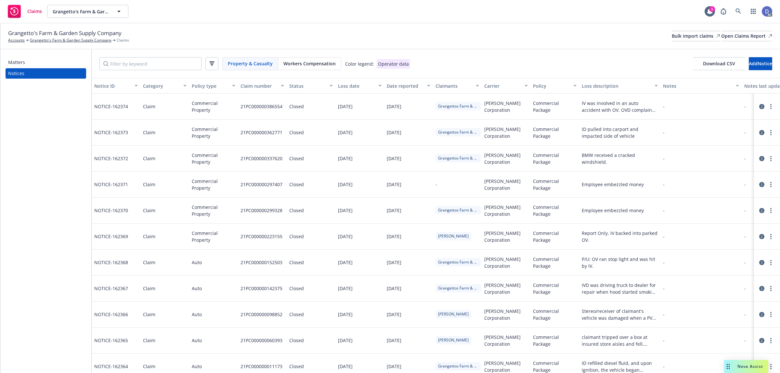
click at [627, 38] on div "Grangetto's Farm & Garden Supply Company Accounts Grangetto's Farm & Garden Sup…" at bounding box center [390, 36] width 764 height 14
click at [672, 37] on link "Bulk import claims" at bounding box center [696, 36] width 48 height 10
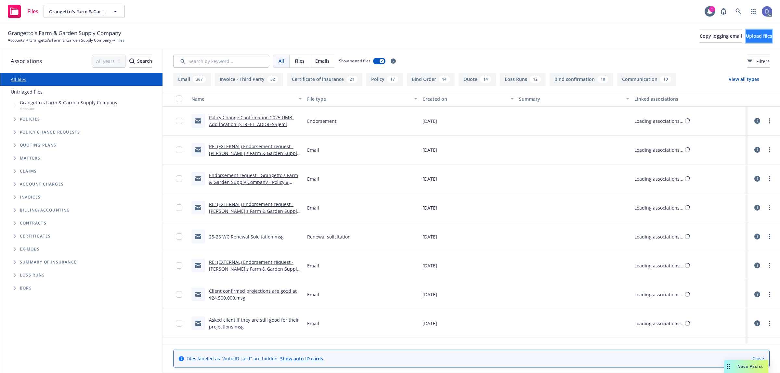
click at [747, 37] on span "Upload files" at bounding box center [759, 36] width 26 height 6
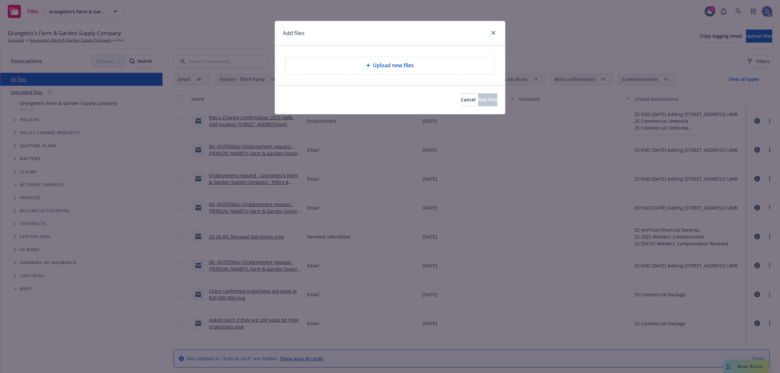
click at [355, 70] on div "Upload new files" at bounding box center [390, 65] width 209 height 18
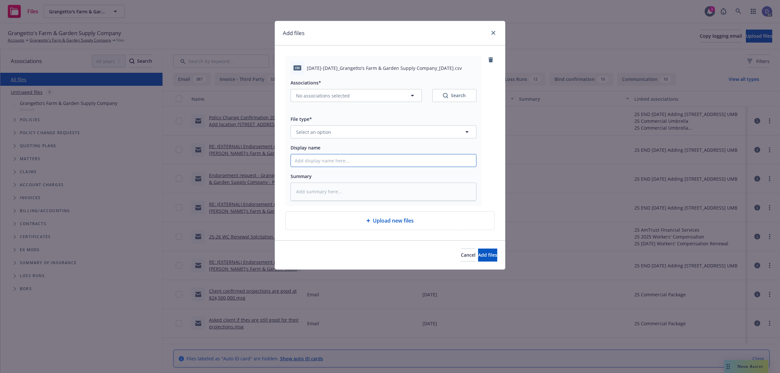
click at [378, 164] on input "Display name" at bounding box center [383, 160] width 185 height 12
click at [406, 134] on button "Select an option" at bounding box center [383, 131] width 186 height 13
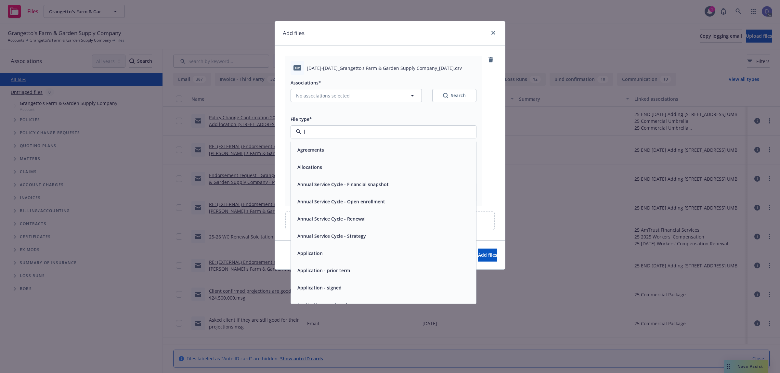
type input "lo"
click at [331, 151] on div "Allocations" at bounding box center [383, 149] width 177 height 9
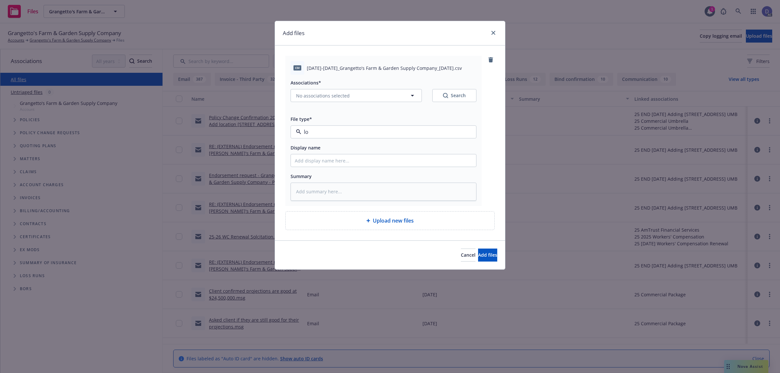
type textarea "x"
click at [356, 136] on button "Allocations" at bounding box center [383, 131] width 186 height 13
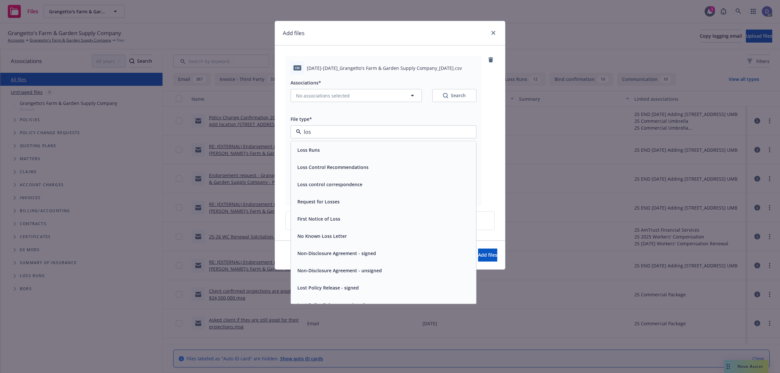
type input "loss"
click at [354, 144] on div "Loss Runs" at bounding box center [383, 149] width 185 height 17
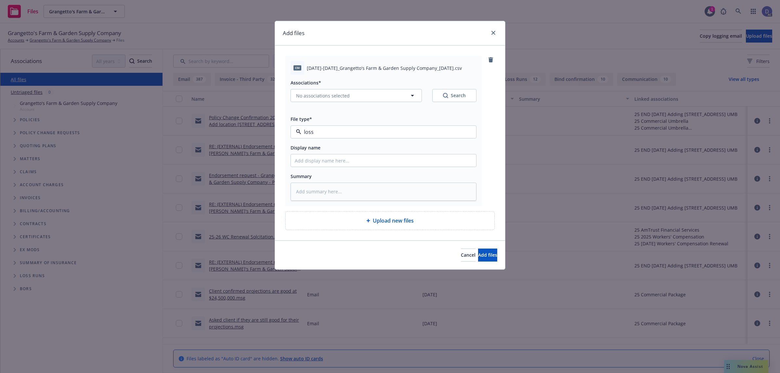
type textarea "x"
click at [395, 157] on input "Display name" at bounding box center [383, 160] width 185 height 12
paste input "2022-2023_Grangetto's Farm & Garden Supply Company_10-2-2024"
type input "2022-2023_Grangetto's Farm & Garden Supply Company_10-2-2024"
type textarea "x"
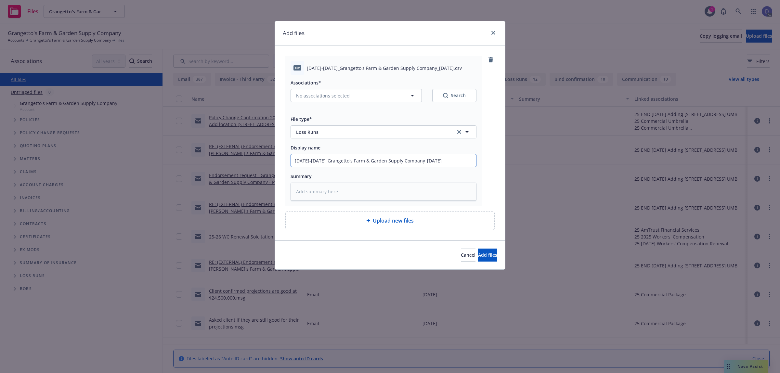
type input "2022-2023_Grangetto's Farm & Garden Supply Company_10-2-2024"
click at [415, 96] on icon "button" at bounding box center [412, 96] width 8 height 8
type textarea "x"
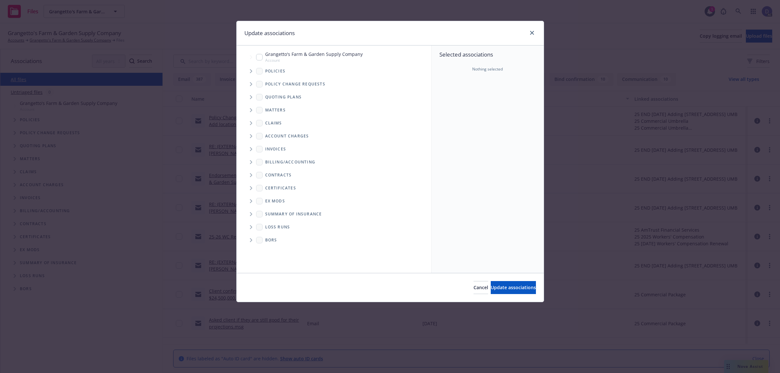
click at [253, 68] on span "Tree Example" at bounding box center [251, 71] width 10 height 10
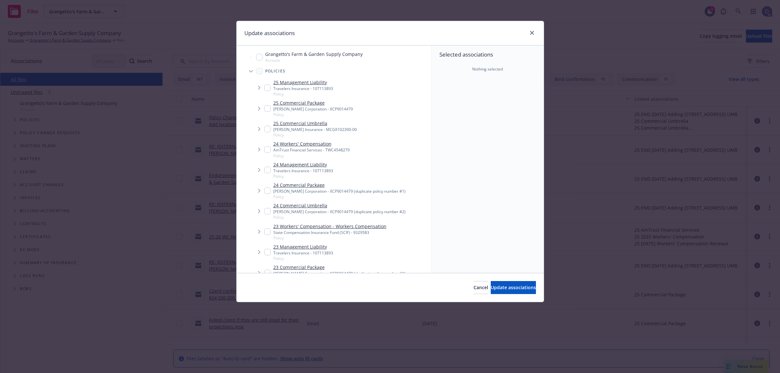
click at [374, 95] on div "25 Management Liability Travelers Insurance - 107113893 Policy" at bounding box center [341, 88] width 180 height 20
checkbox input "true"
type textarea "x"
click at [339, 227] on link "23 Workers' Compensation - Workers Compensation" at bounding box center [329, 226] width 113 height 7
checkbox input "true"
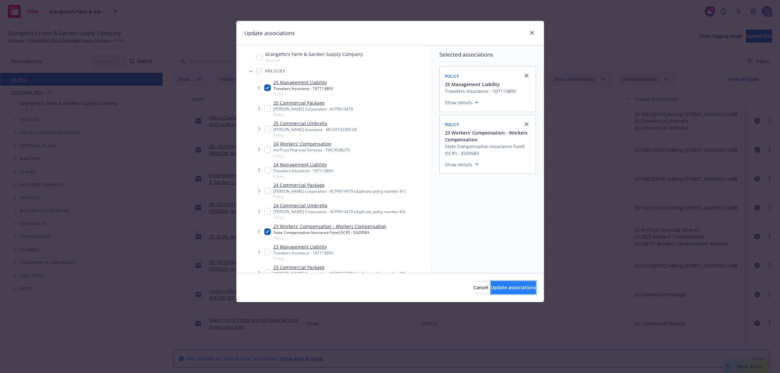
click at [504, 288] on span "Update associations" at bounding box center [513, 287] width 45 height 6
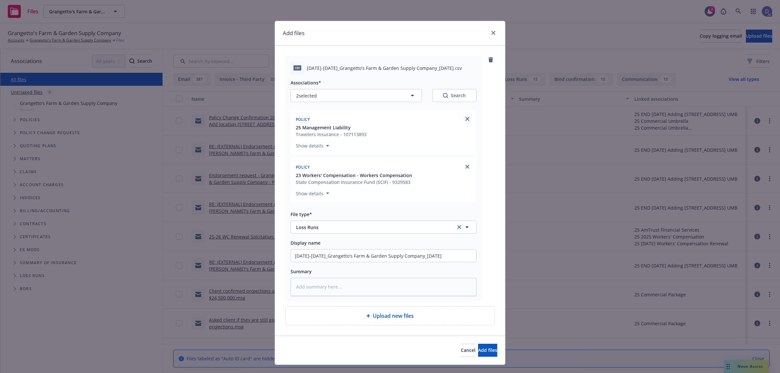
click at [466, 118] on link "close" at bounding box center [467, 119] width 8 height 8
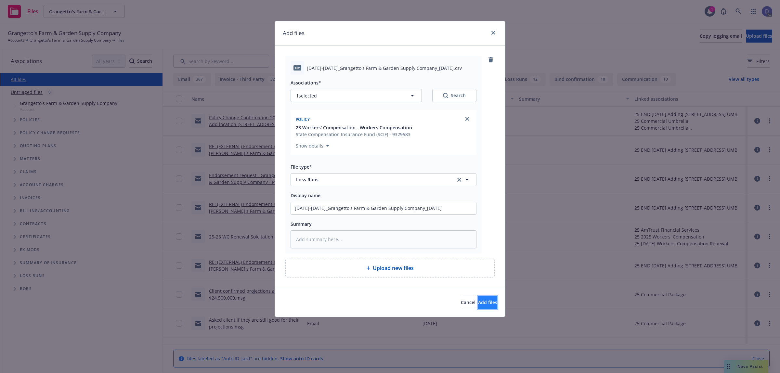
click at [480, 303] on span "Add files" at bounding box center [487, 302] width 19 height 6
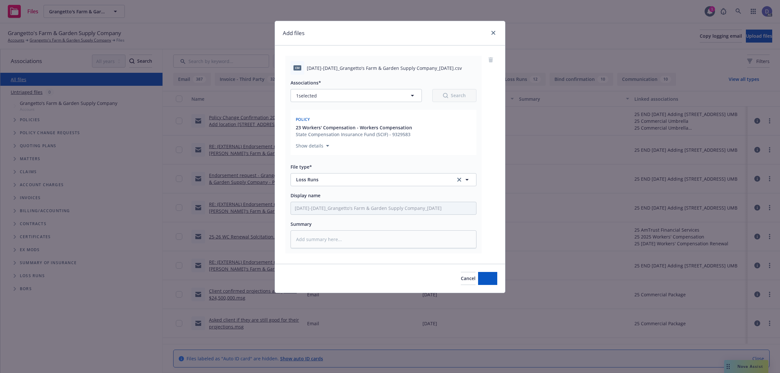
type textarea "x"
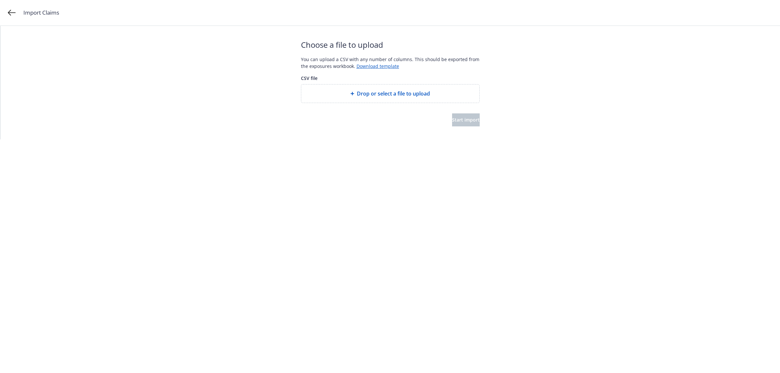
click at [404, 88] on div "Drop or select a file to upload" at bounding box center [390, 93] width 178 height 18
click at [461, 129] on div "Choose a file to upload You can upload a CSV with any number of columns. This s…" at bounding box center [390, 82] width 179 height 113
click at [459, 120] on span "Start import" at bounding box center [466, 120] width 28 height 6
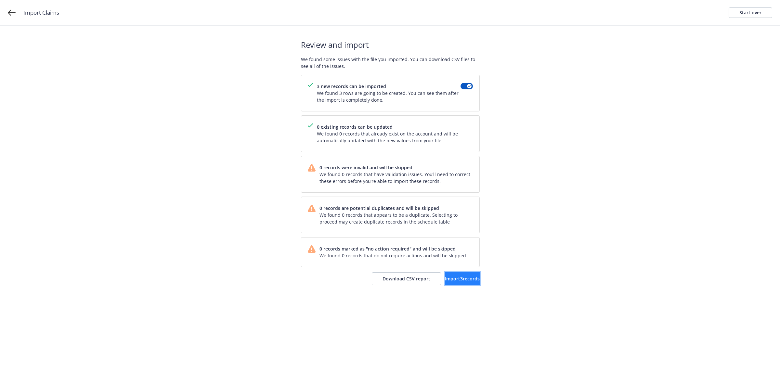
click at [445, 283] on button "Import 3 records" at bounding box center [462, 278] width 35 height 13
click at [453, 274] on link "View accounts" at bounding box center [452, 278] width 53 height 13
